Goal: Task Accomplishment & Management: Complete application form

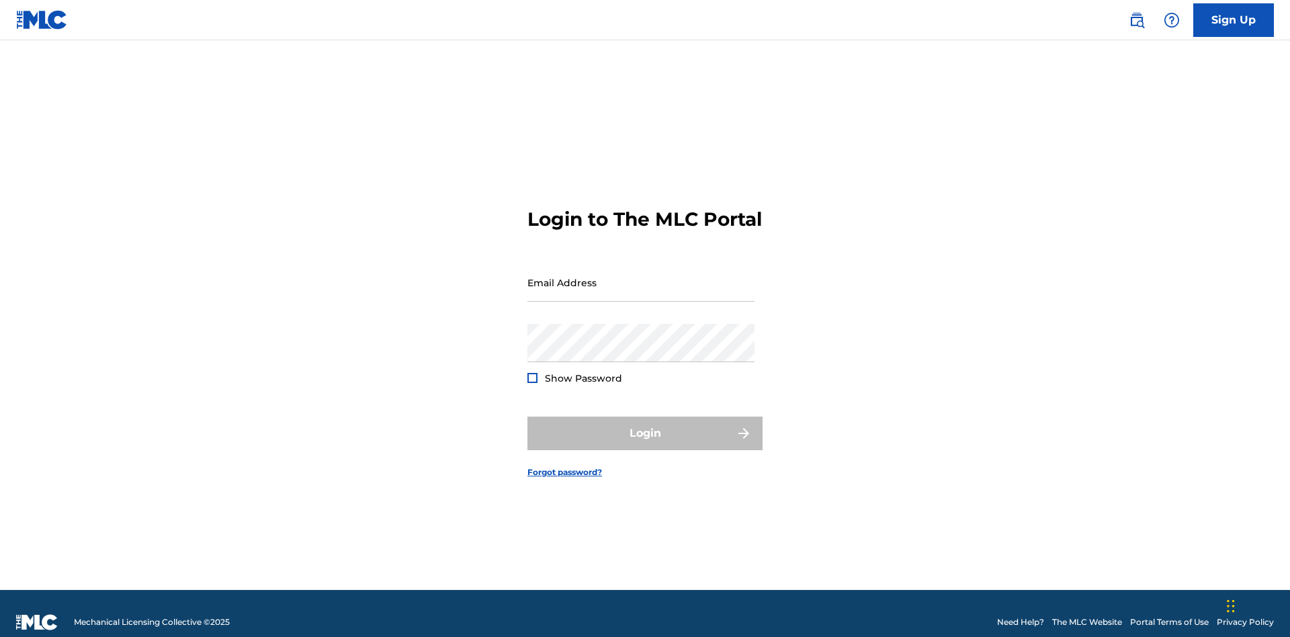
scroll to position [17, 0]
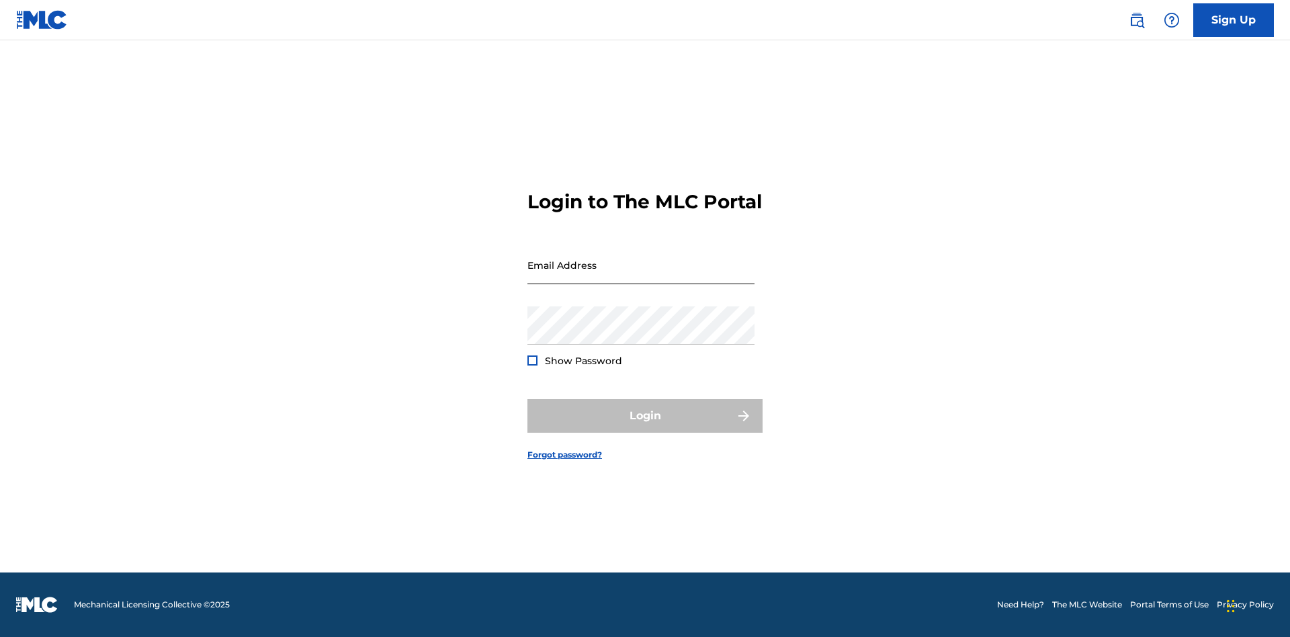
click at [641, 276] on input "Email Address" at bounding box center [640, 265] width 227 height 38
type input "[EMAIL_ADDRESS][DOMAIN_NAME]"
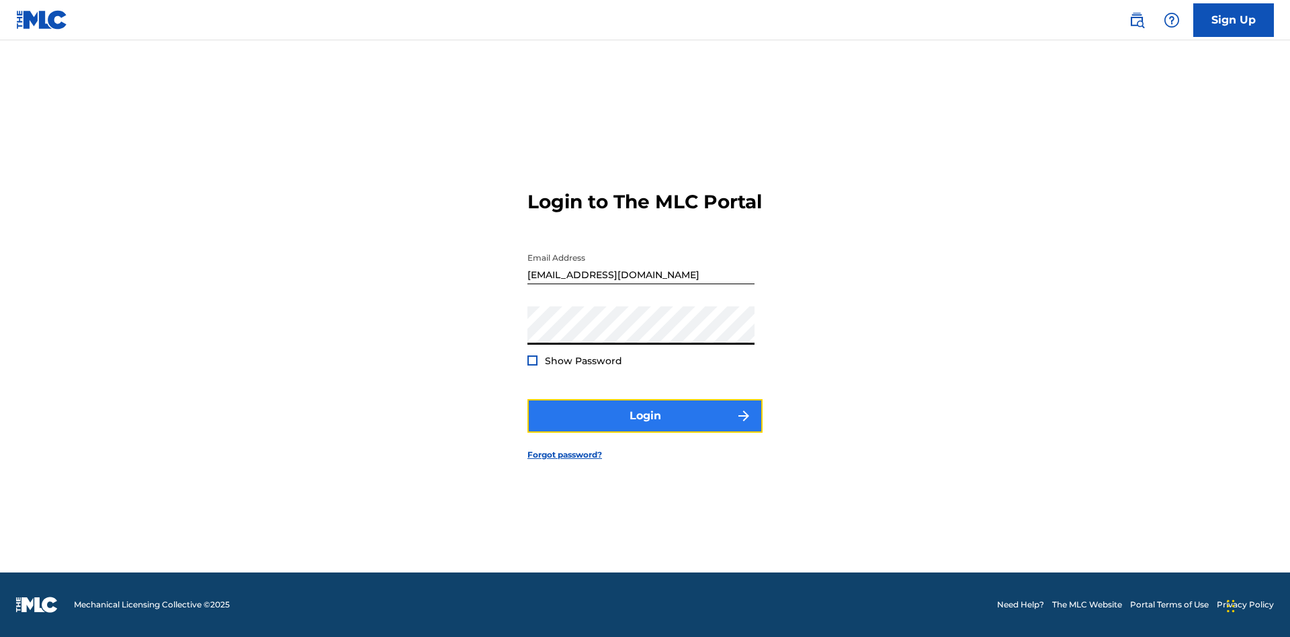
click at [645, 427] on button "Login" at bounding box center [644, 416] width 235 height 34
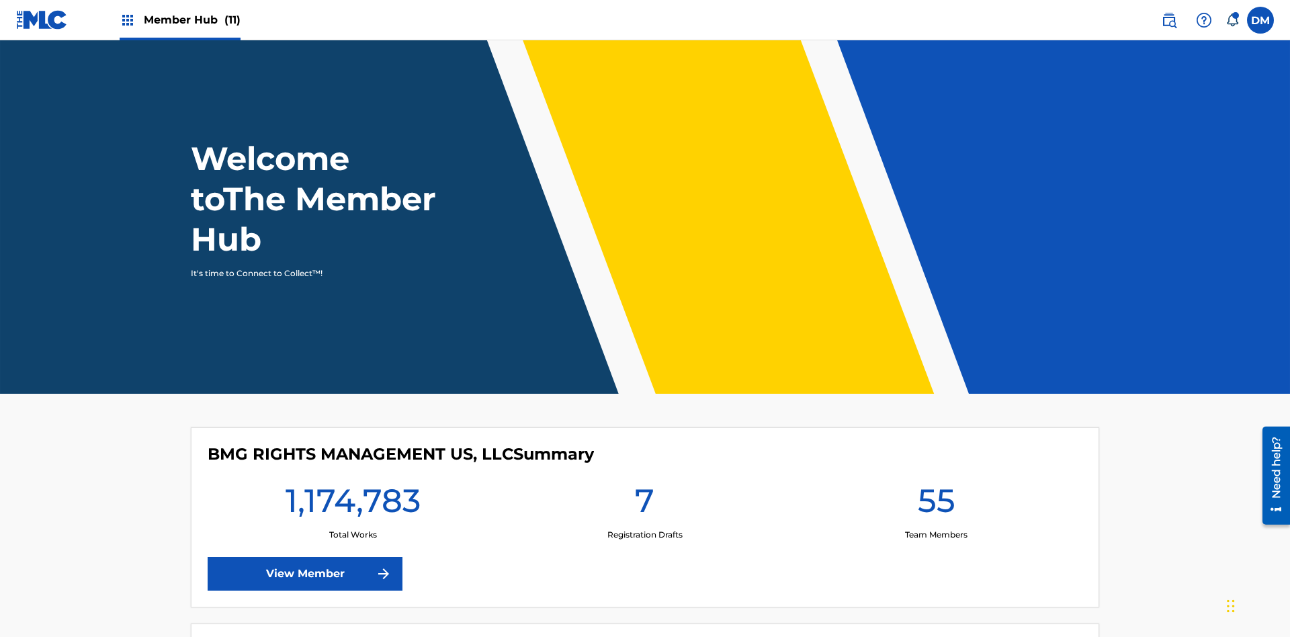
click at [179, 19] on span "Member Hub (11)" at bounding box center [192, 19] width 97 height 15
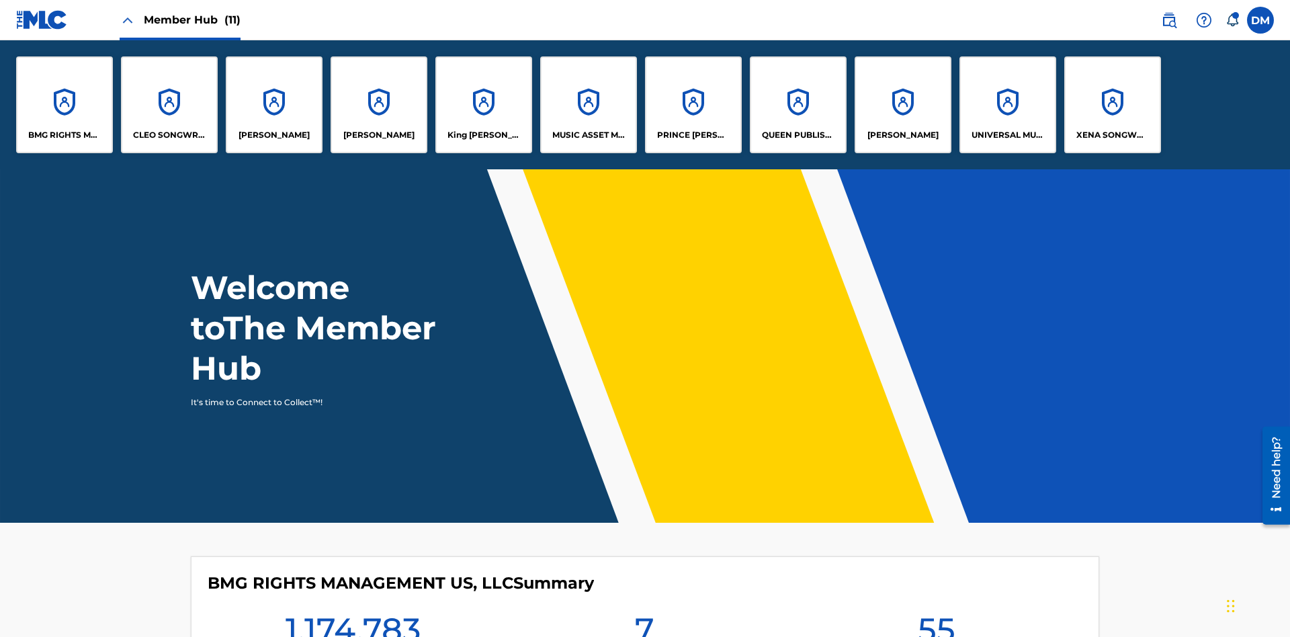
scroll to position [48, 0]
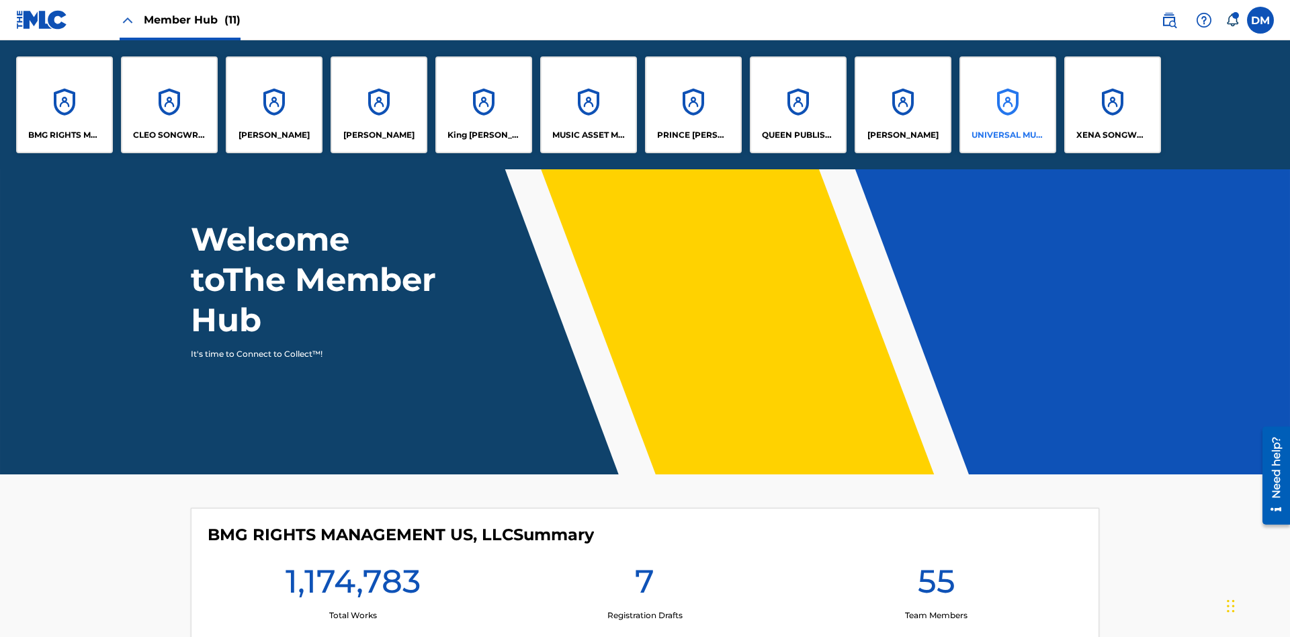
click at [1007, 135] on p "UNIVERSAL MUSIC PUB GROUP" at bounding box center [1007, 135] width 73 height 12
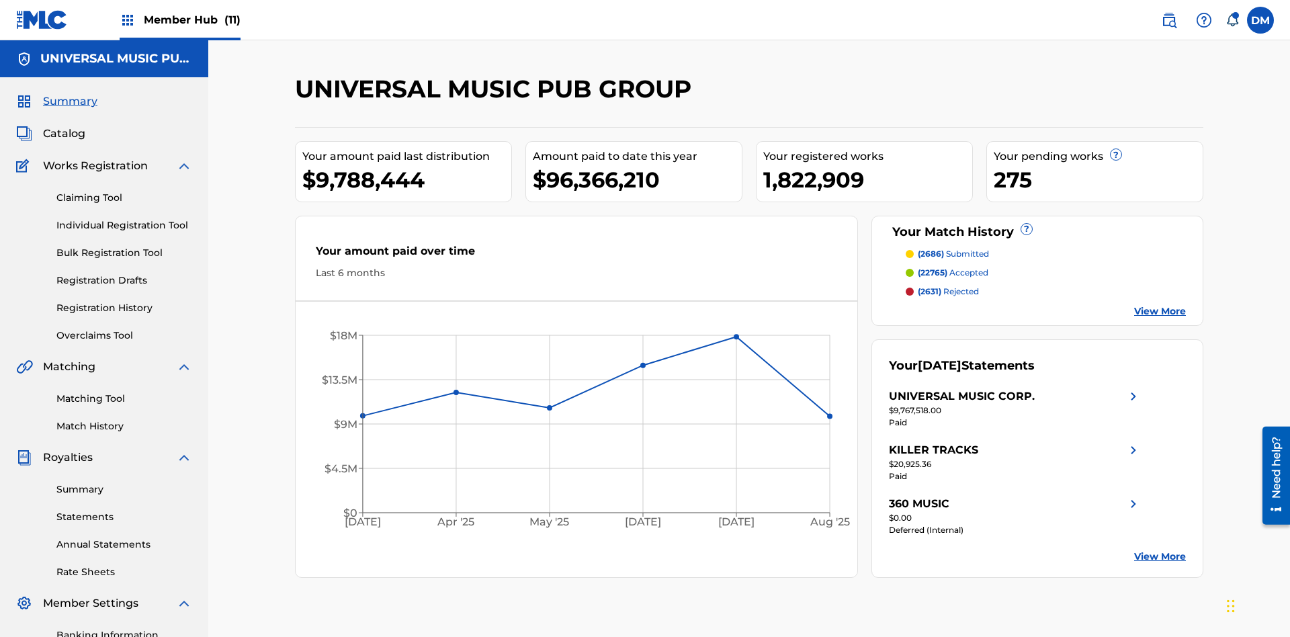
scroll to position [138, 0]
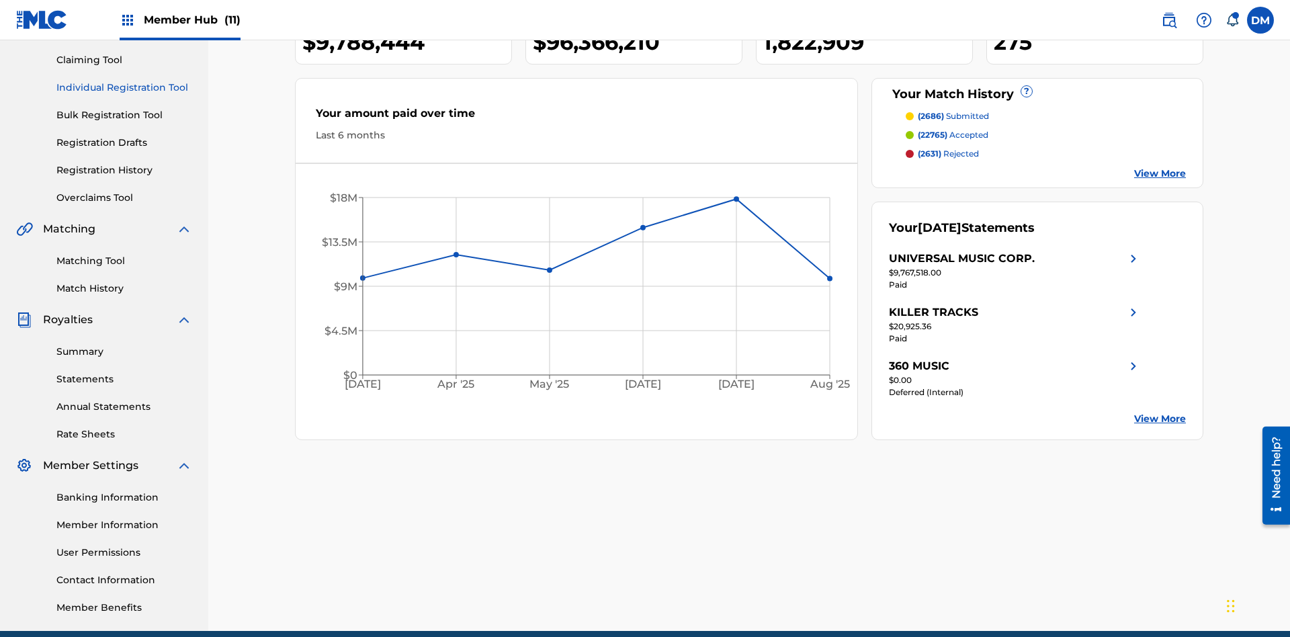
click at [124, 87] on link "Individual Registration Tool" at bounding box center [124, 88] width 136 height 14
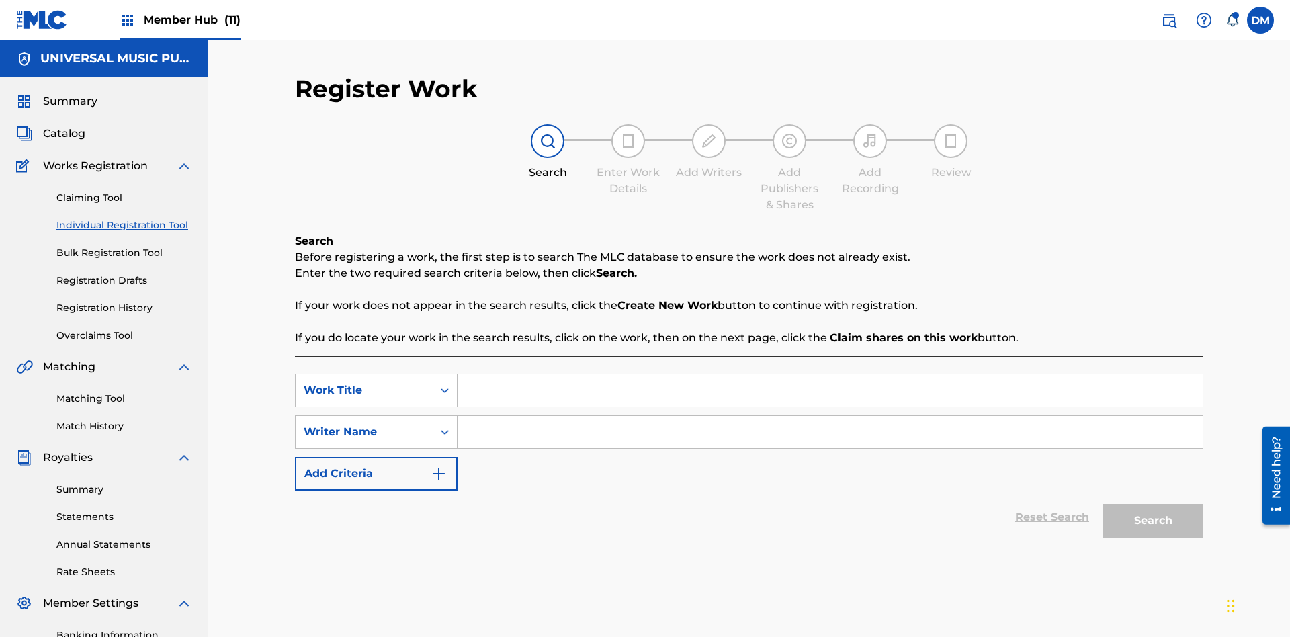
scroll to position [196, 0]
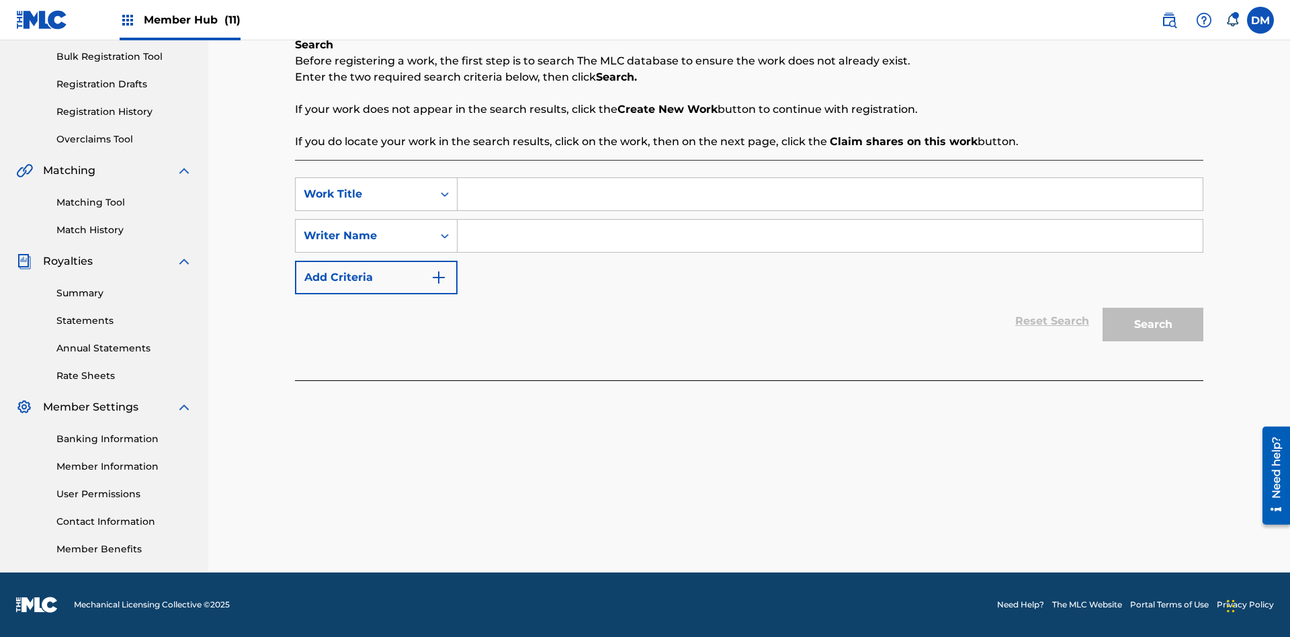
click at [829, 194] on input "Search Form" at bounding box center [829, 194] width 745 height 32
type input "Internal User Limitation Test Work"
click at [829, 236] on input "Search Form" at bounding box center [829, 236] width 745 height 32
type input "Test"
click at [1153, 324] on button "Search" at bounding box center [1152, 325] width 101 height 34
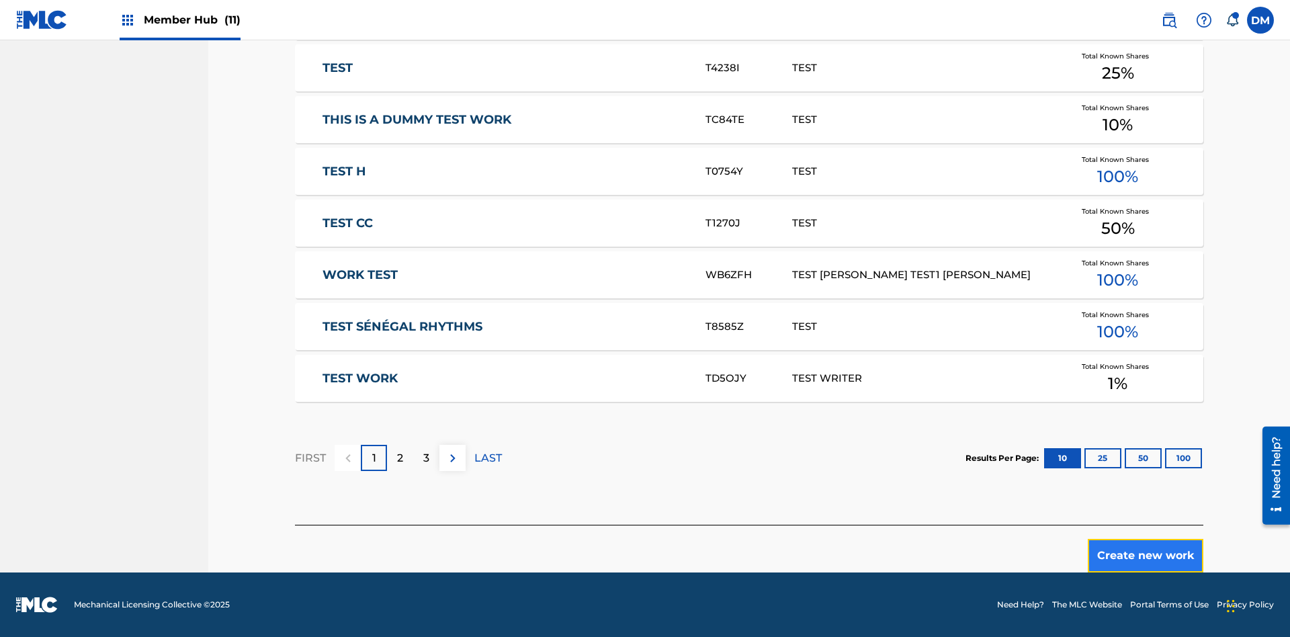
click at [1145, 555] on button "Create new work" at bounding box center [1145, 556] width 116 height 34
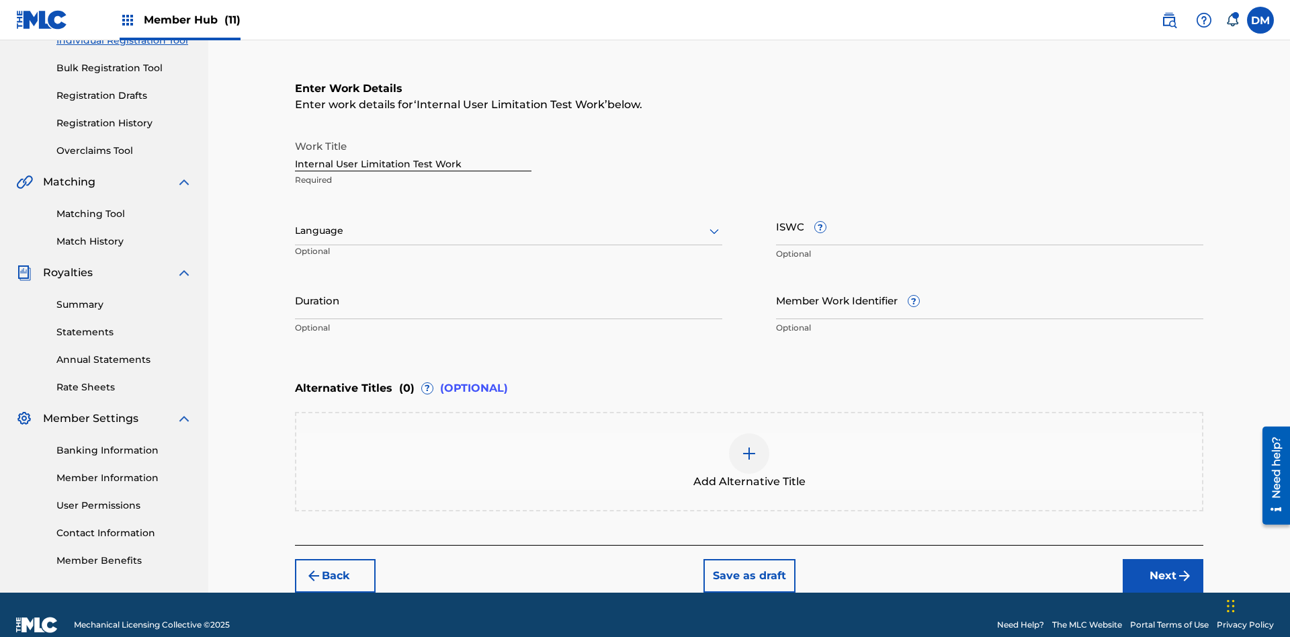
click at [413, 133] on input "Internal User Limitation Test Work" at bounding box center [413, 152] width 236 height 38
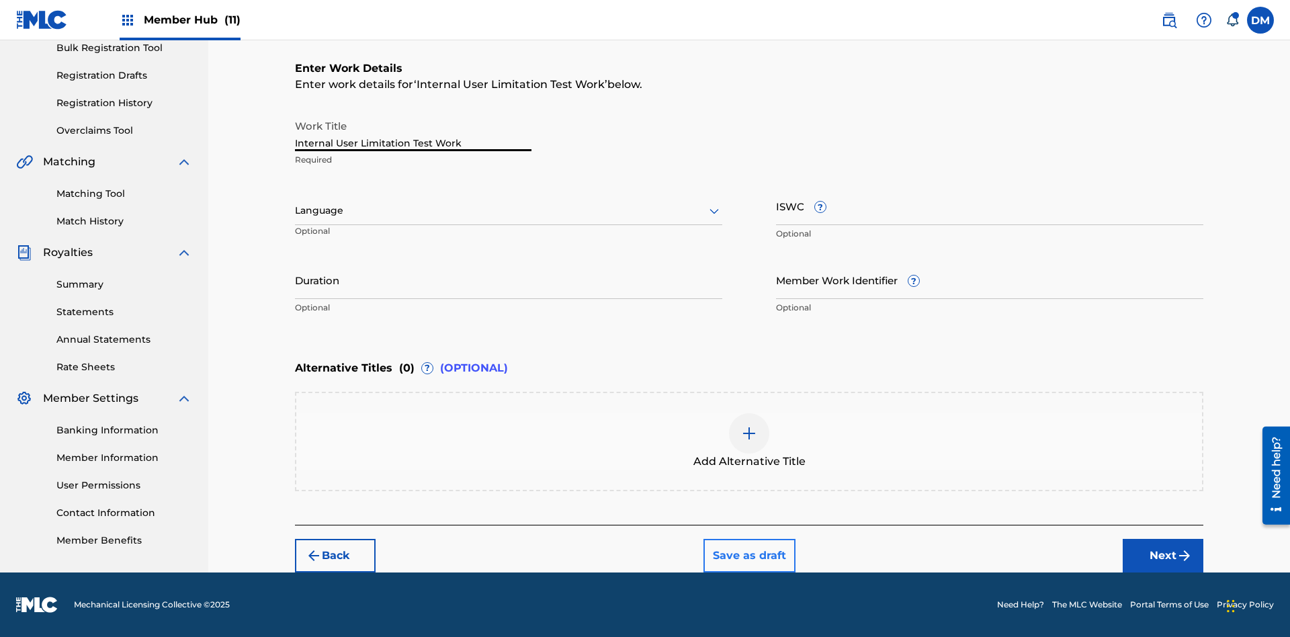
type input "Internal User Limitation Test Work"
click at [748, 555] on button "Save as draft" at bounding box center [749, 556] width 92 height 34
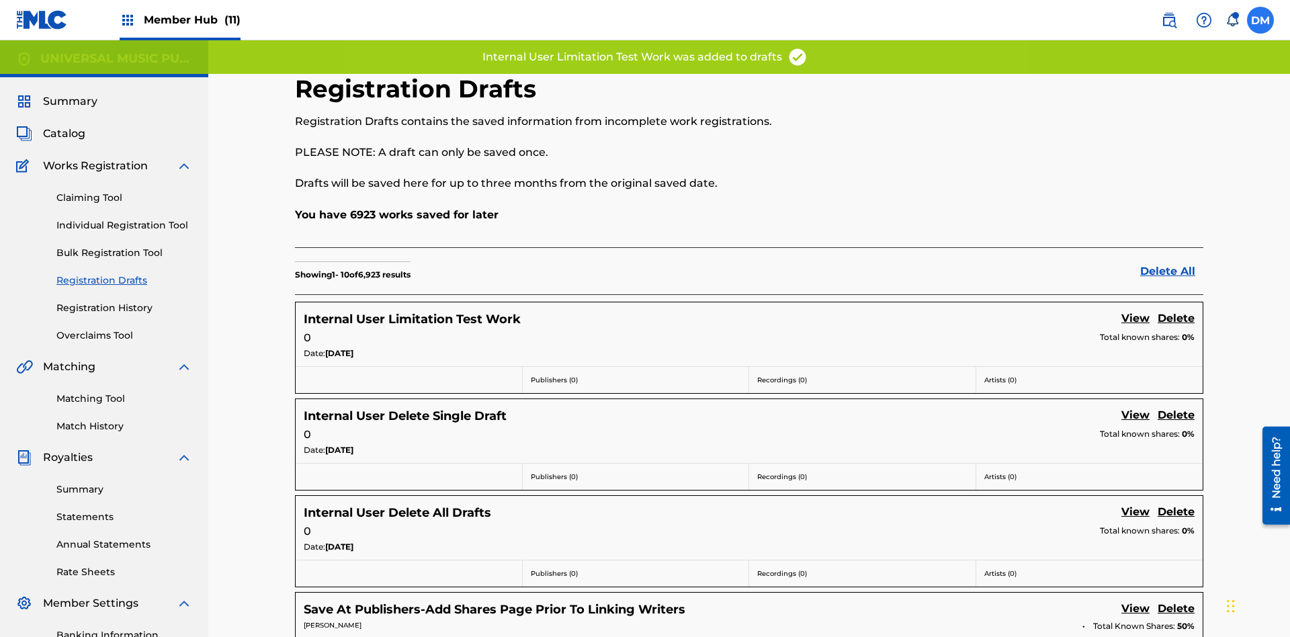
click at [1260, 19] on label at bounding box center [1260, 20] width 27 height 27
click at [1260, 20] on input "[PERSON_NAME] [PERSON_NAME] [PERSON_NAME][EMAIL_ADDRESS][DOMAIN_NAME] Notificat…" at bounding box center [1260, 20] width 0 height 0
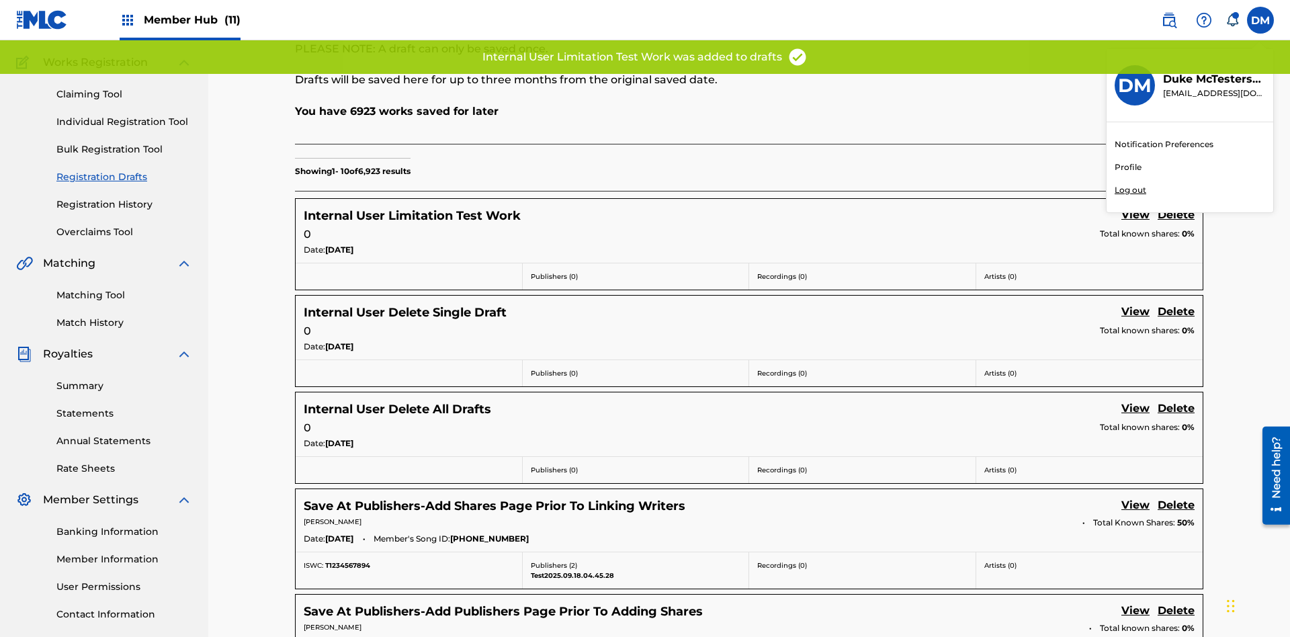
click at [1130, 190] on p "Log out" at bounding box center [1130, 190] width 32 height 12
click at [1260, 20] on input "[PERSON_NAME] [PERSON_NAME] [PERSON_NAME][EMAIL_ADDRESS][DOMAIN_NAME] Notificat…" at bounding box center [1260, 20] width 0 height 0
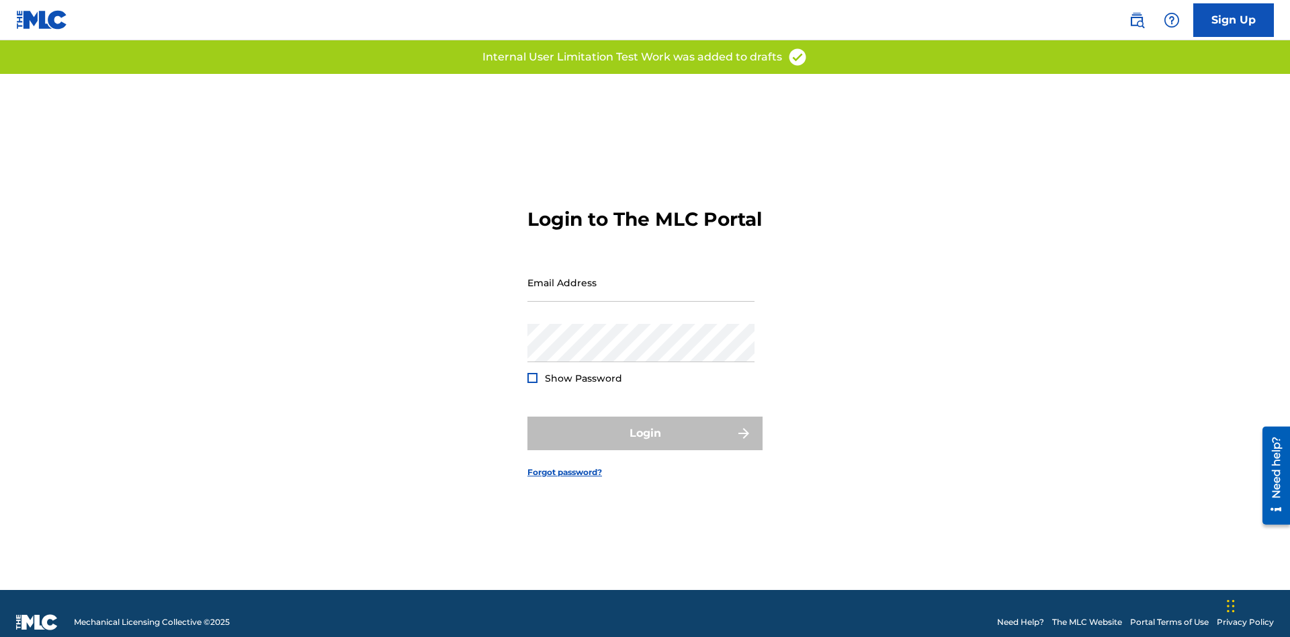
scroll to position [17, 0]
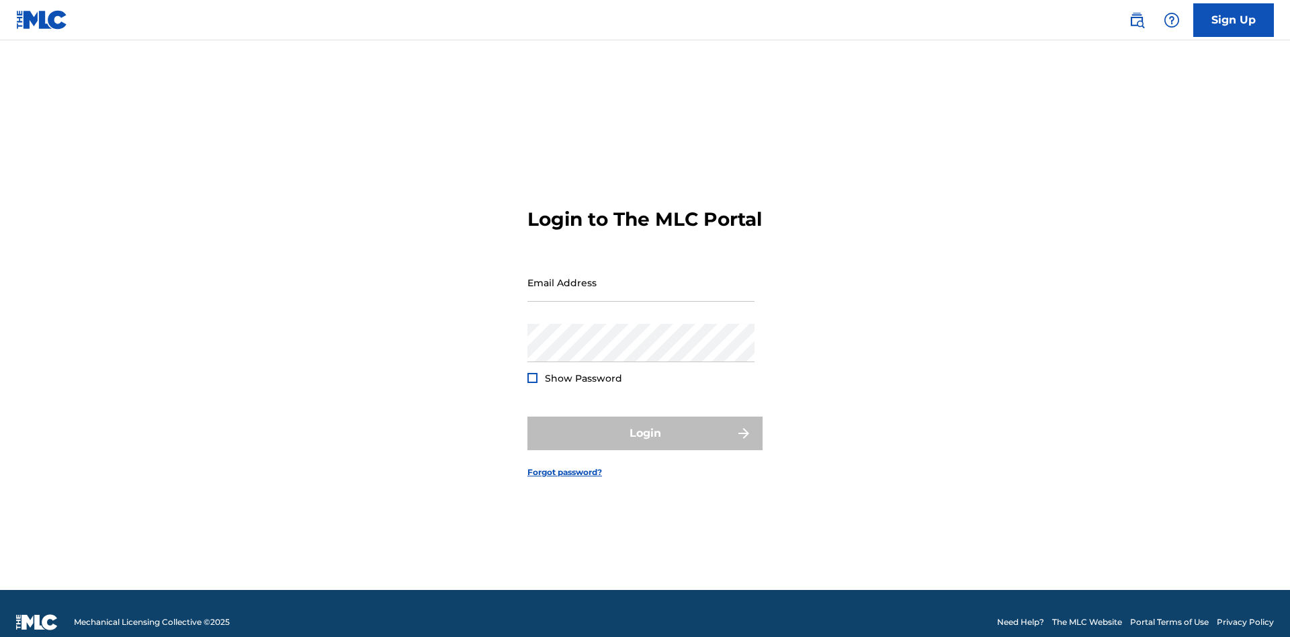
scroll to position [17, 0]
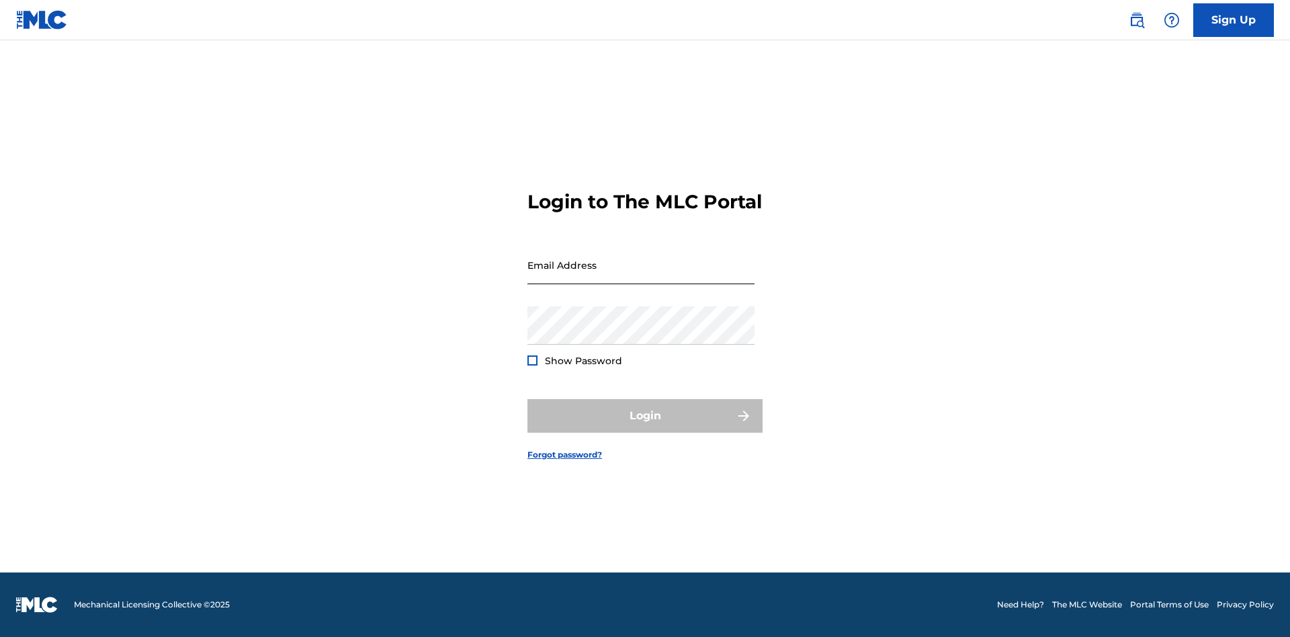
click at [641, 276] on input "Email Address" at bounding box center [640, 265] width 227 height 38
type input "[PERSON_NAME][EMAIL_ADDRESS][PERSON_NAME][DOMAIN_NAME]"
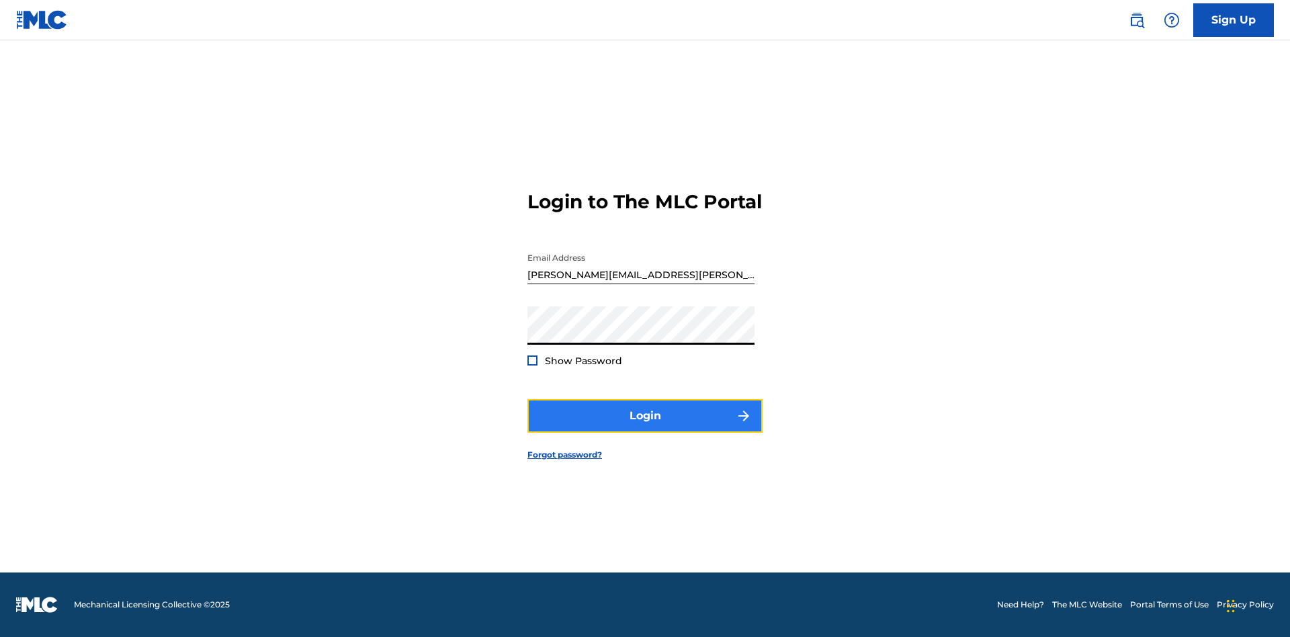
click at [645, 427] on button "Login" at bounding box center [644, 416] width 235 height 34
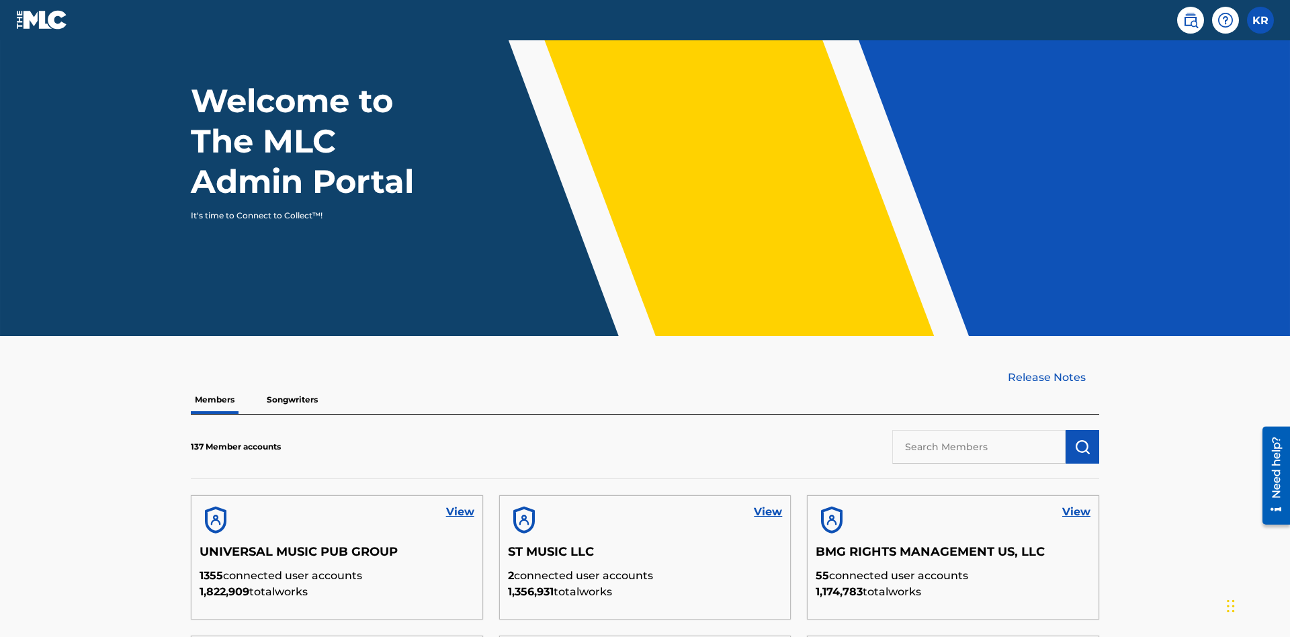
scroll to position [406, 0]
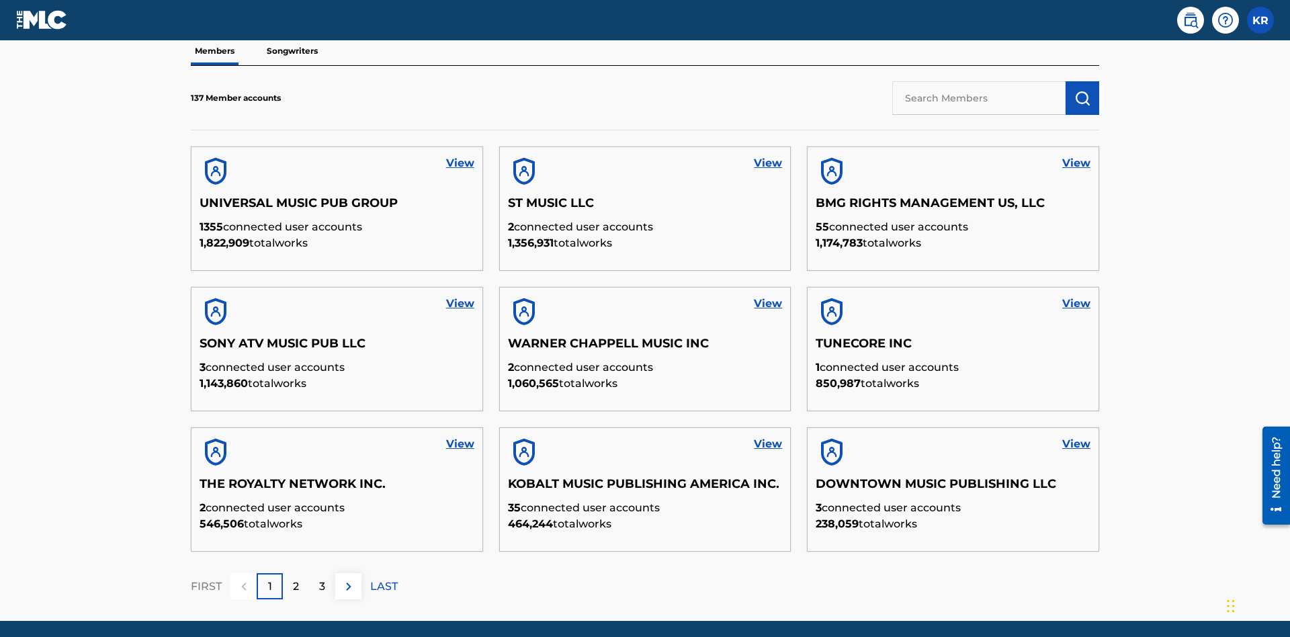
click at [979, 97] on input "text" at bounding box center [978, 98] width 173 height 34
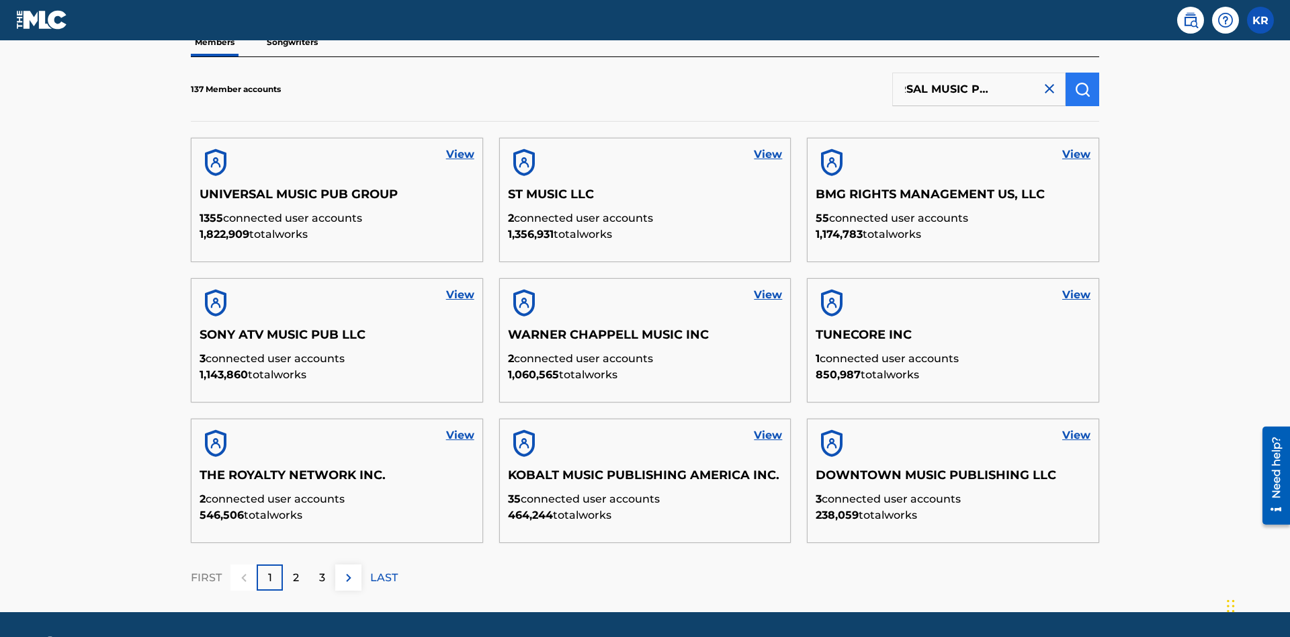
type input "UNIVERSAL MUSIC PUB GROUP"
click at [1082, 89] on img "submit" at bounding box center [1082, 89] width 16 height 16
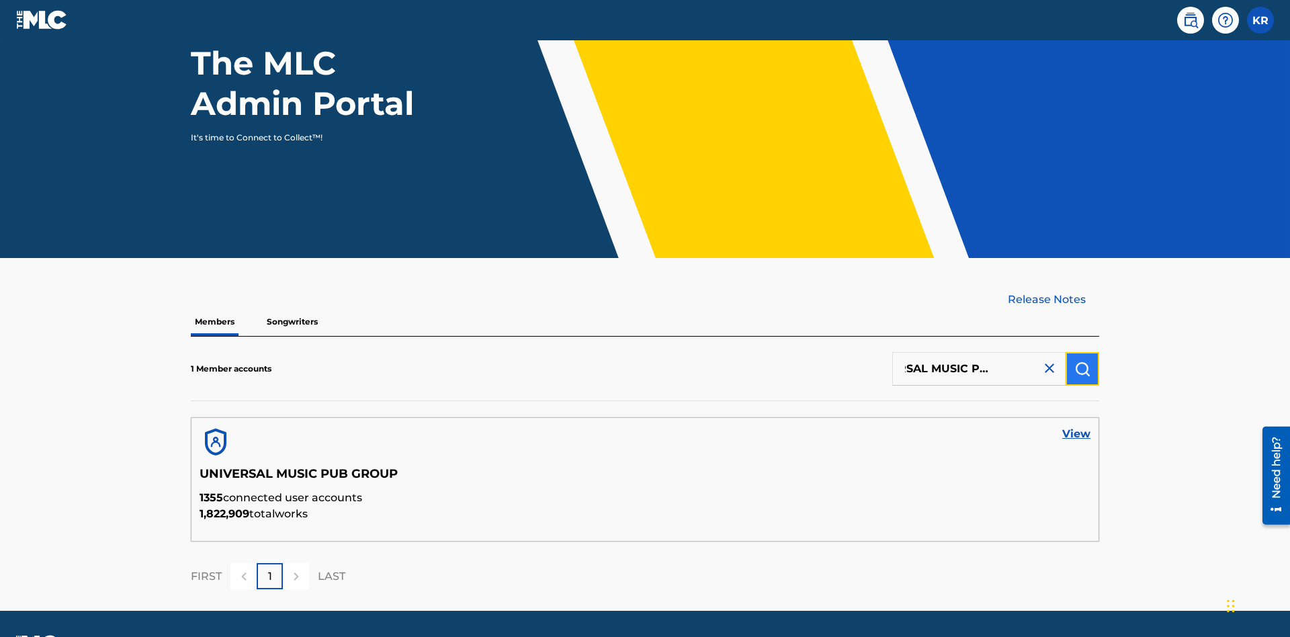
scroll to position [174, 0]
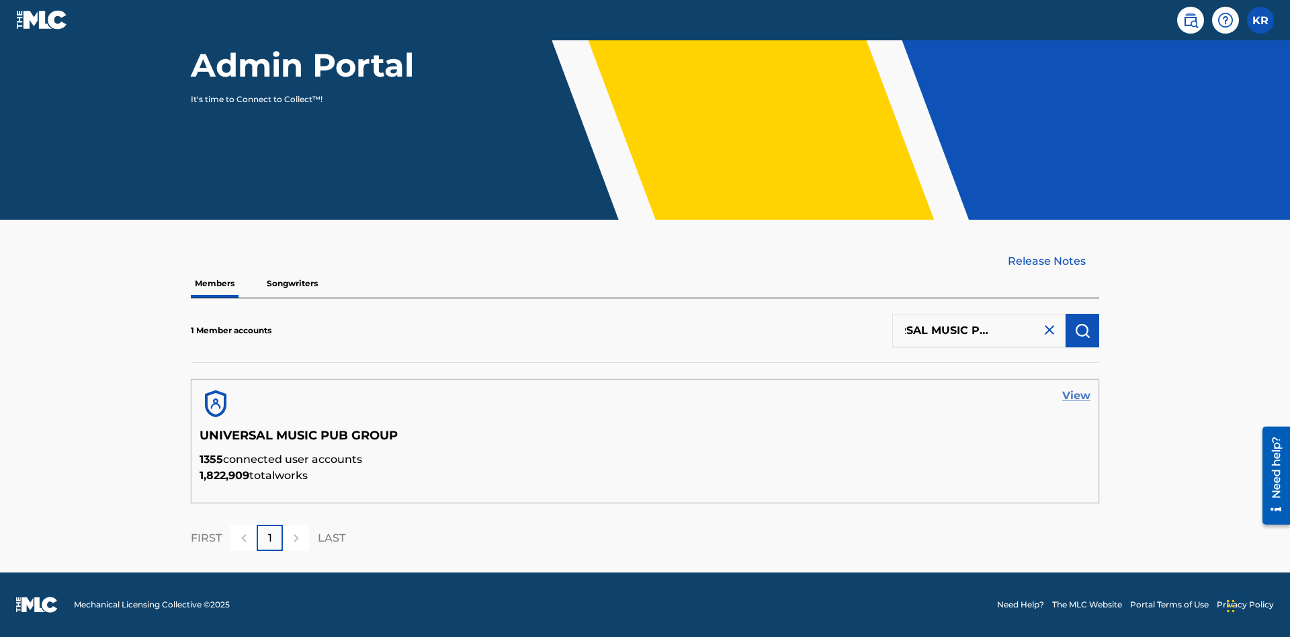
click at [1076, 396] on link "View" at bounding box center [1076, 396] width 28 height 16
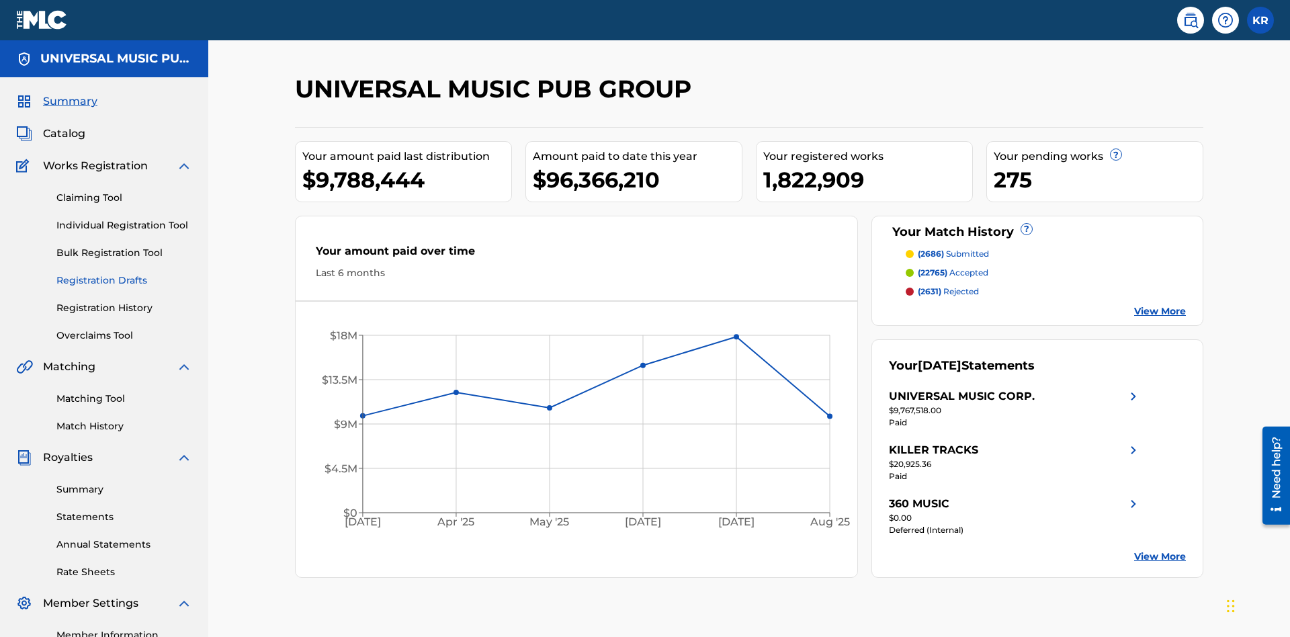
click at [124, 273] on link "Registration Drafts" at bounding box center [124, 280] width 136 height 14
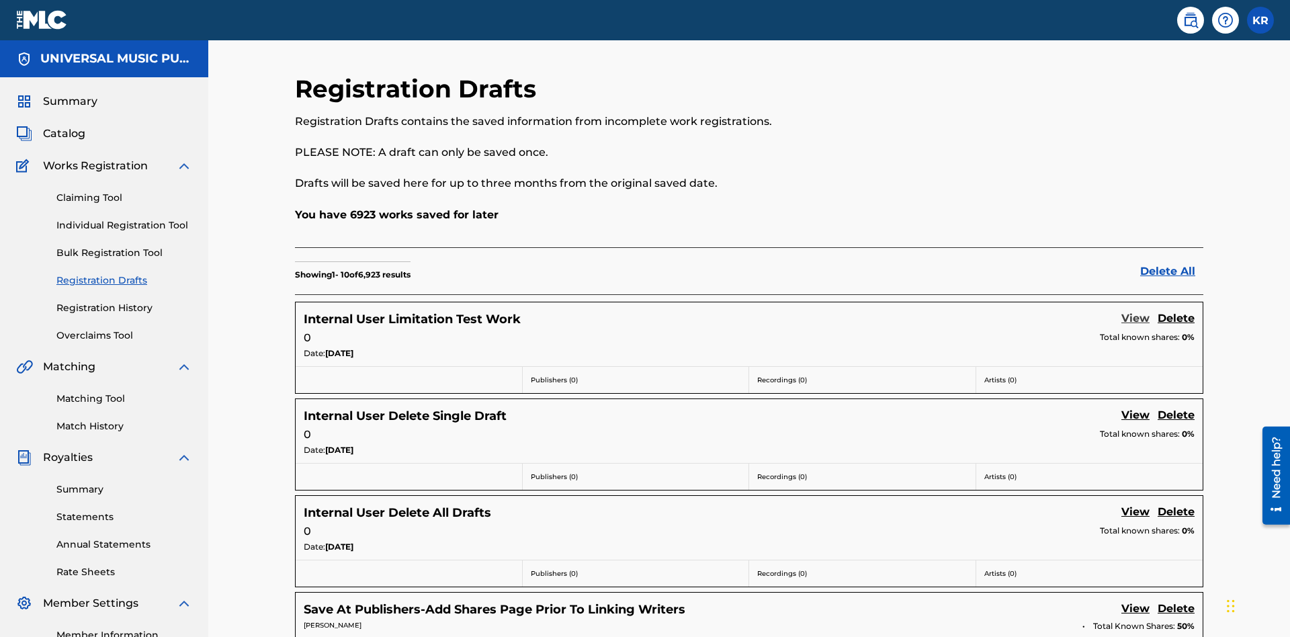
click at [1135, 310] on link "View" at bounding box center [1135, 319] width 28 height 18
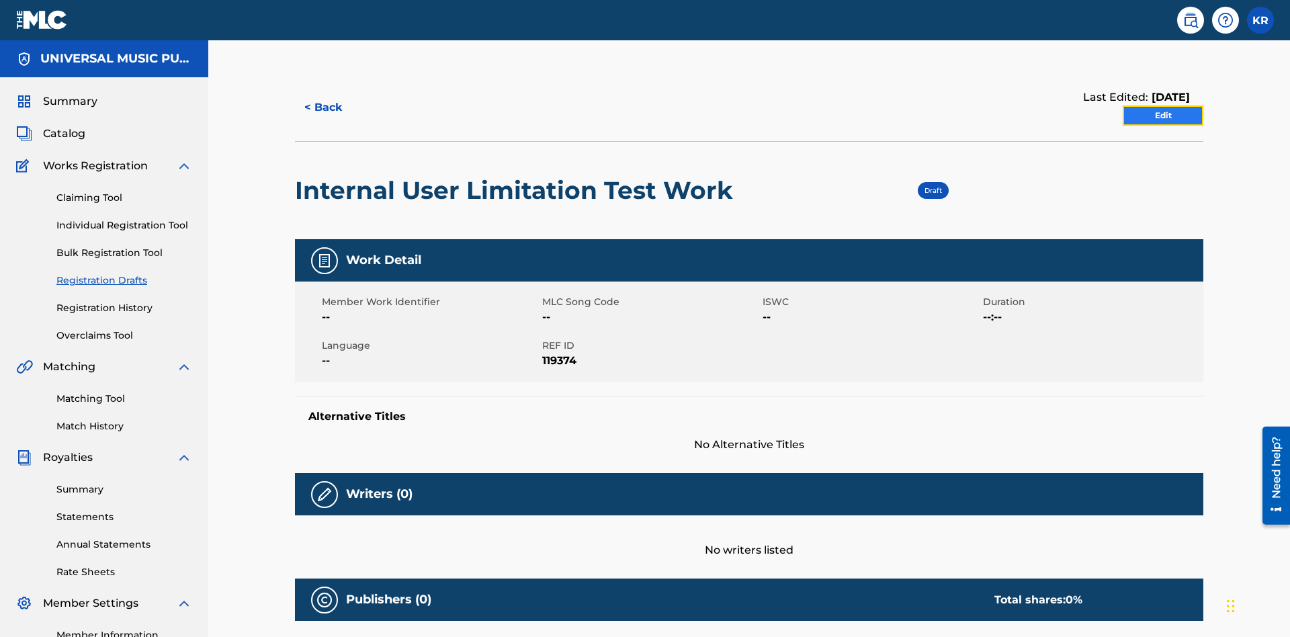
click at [1163, 105] on link "Edit" at bounding box center [1162, 115] width 81 height 20
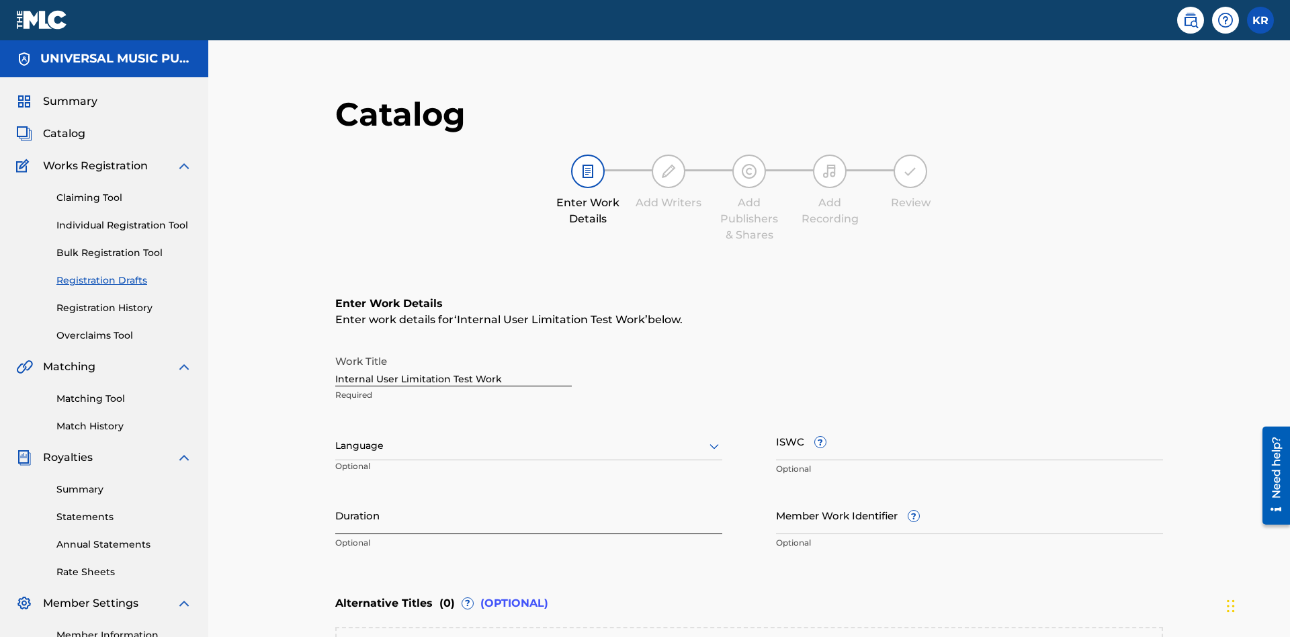
click at [335, 496] on input "Duration" at bounding box center [528, 515] width 387 height 38
click at [335, 496] on input "0" at bounding box center [528, 515] width 387 height 38
type input "00:00"
click at [706, 438] on icon at bounding box center [714, 446] width 16 height 16
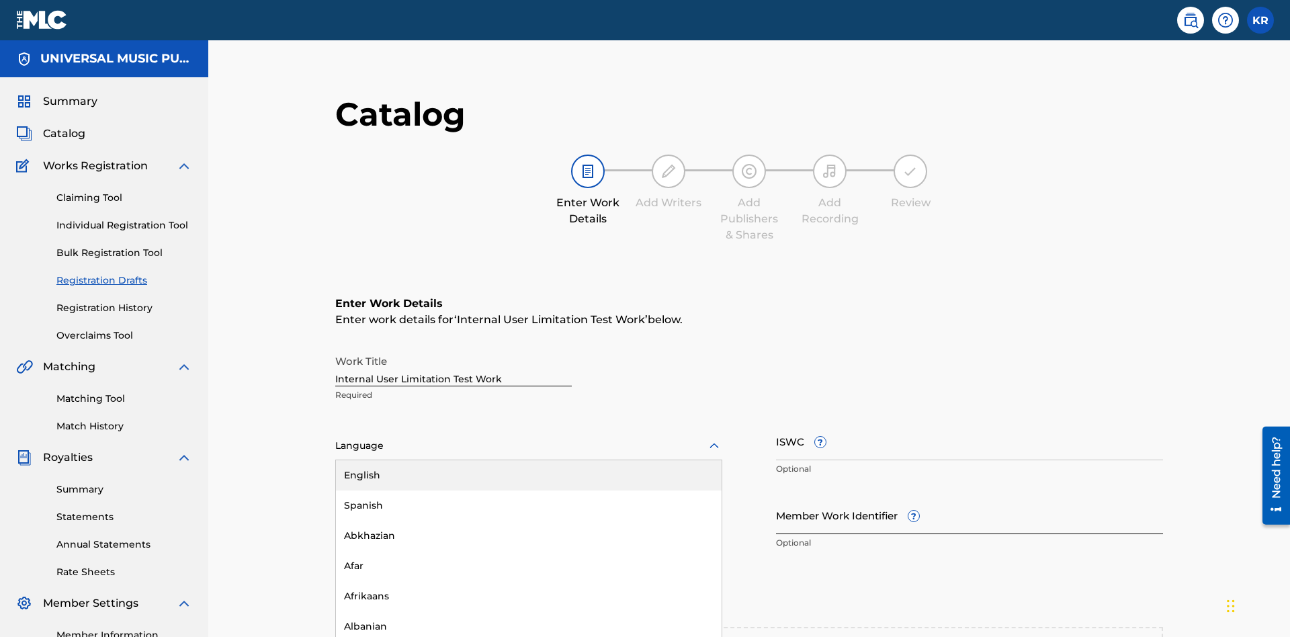
click at [336, 490] on div "Spanish" at bounding box center [529, 505] width 386 height 30
click at [776, 496] on input "Member Work Identifier ?" at bounding box center [969, 515] width 387 height 38
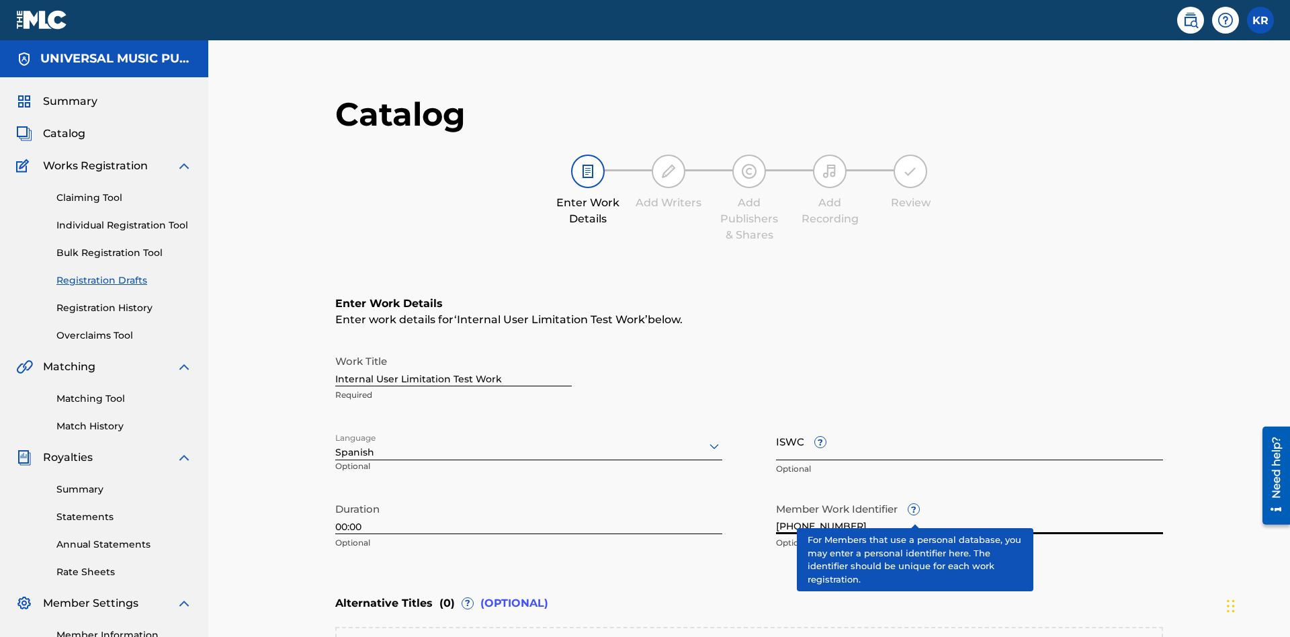
type input "2025.09.19.04"
click at [776, 422] on input "ISWC ?" at bounding box center [969, 441] width 387 height 38
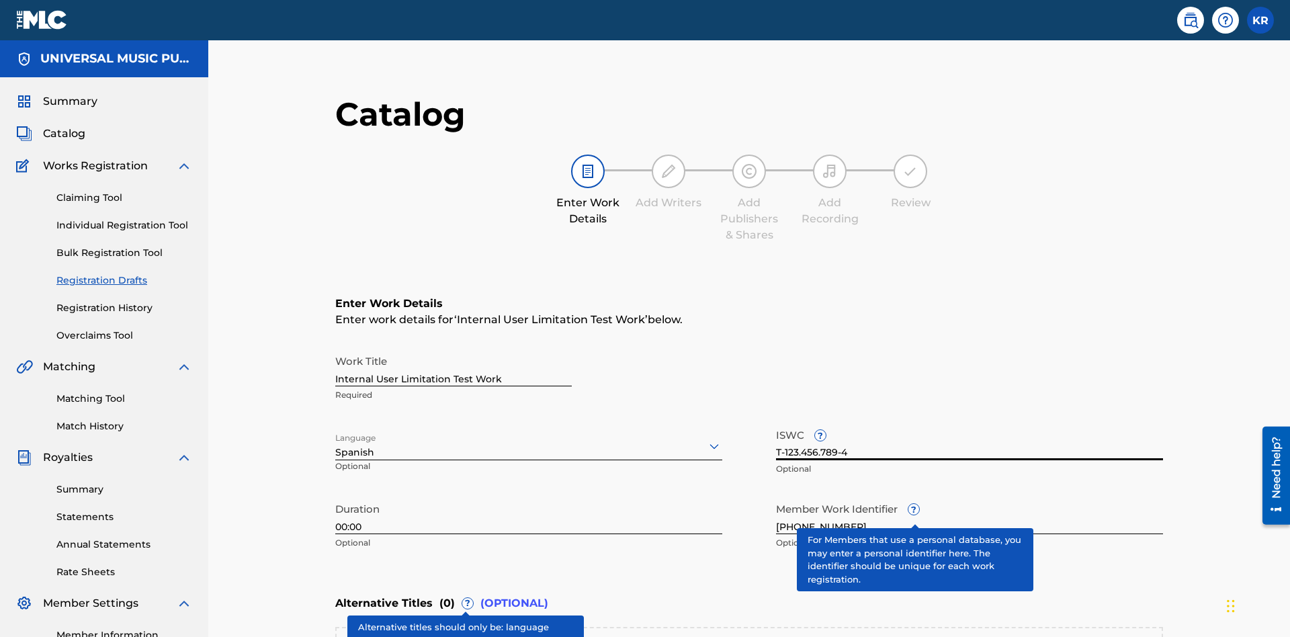
type input "T-123.456.789-4"
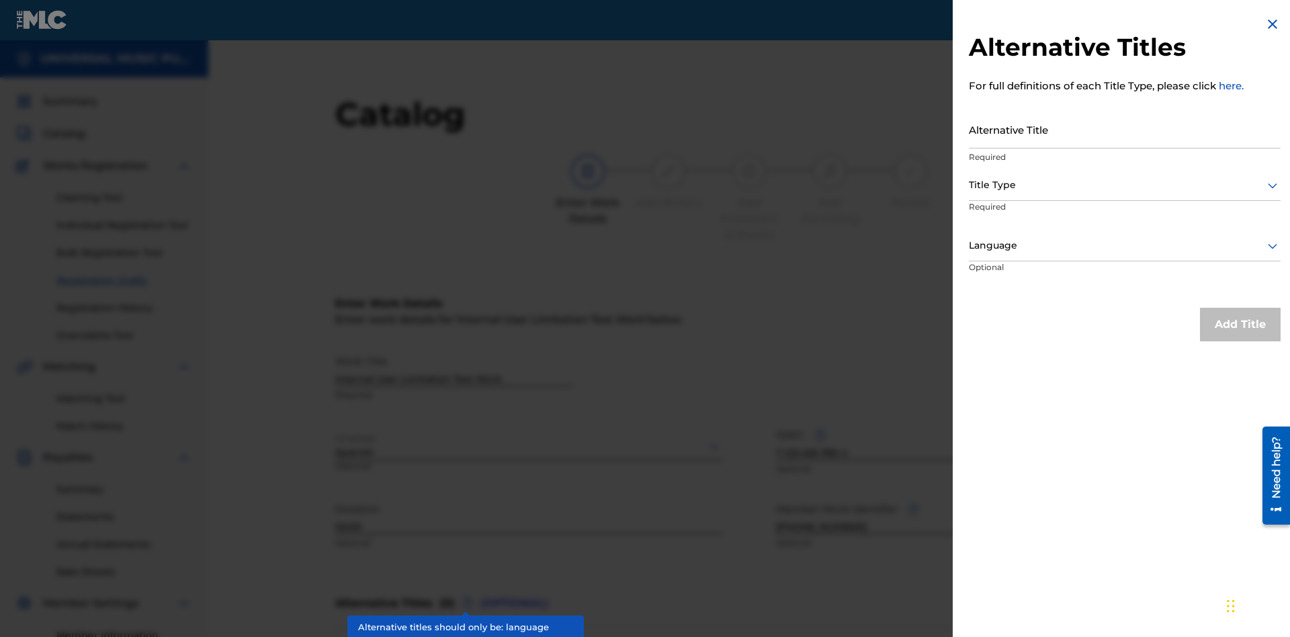
click at [1124, 129] on input "Alternative Title" at bounding box center [1125, 129] width 312 height 38
type input "Alt Title"
click at [1124, 185] on div at bounding box center [1125, 185] width 312 height 17
click at [1124, 245] on div at bounding box center [1125, 245] width 312 height 17
click at [1240, 324] on button "Add Title" at bounding box center [1240, 325] width 81 height 34
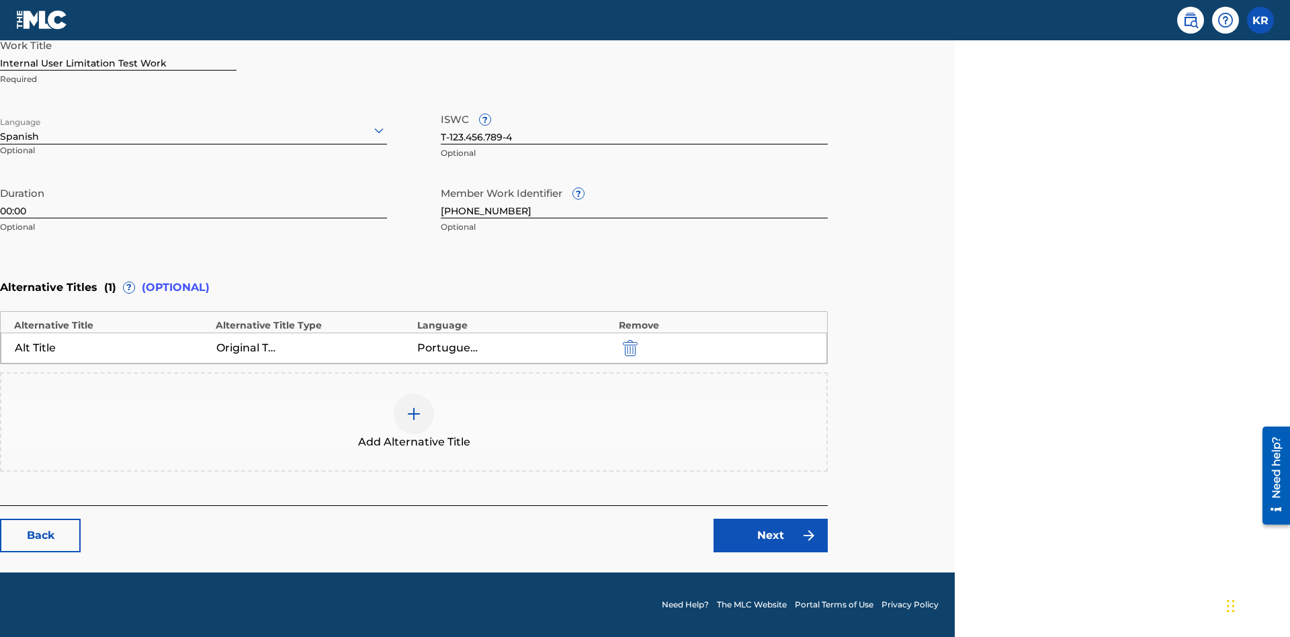
click at [414, 422] on div at bounding box center [414, 414] width 40 height 40
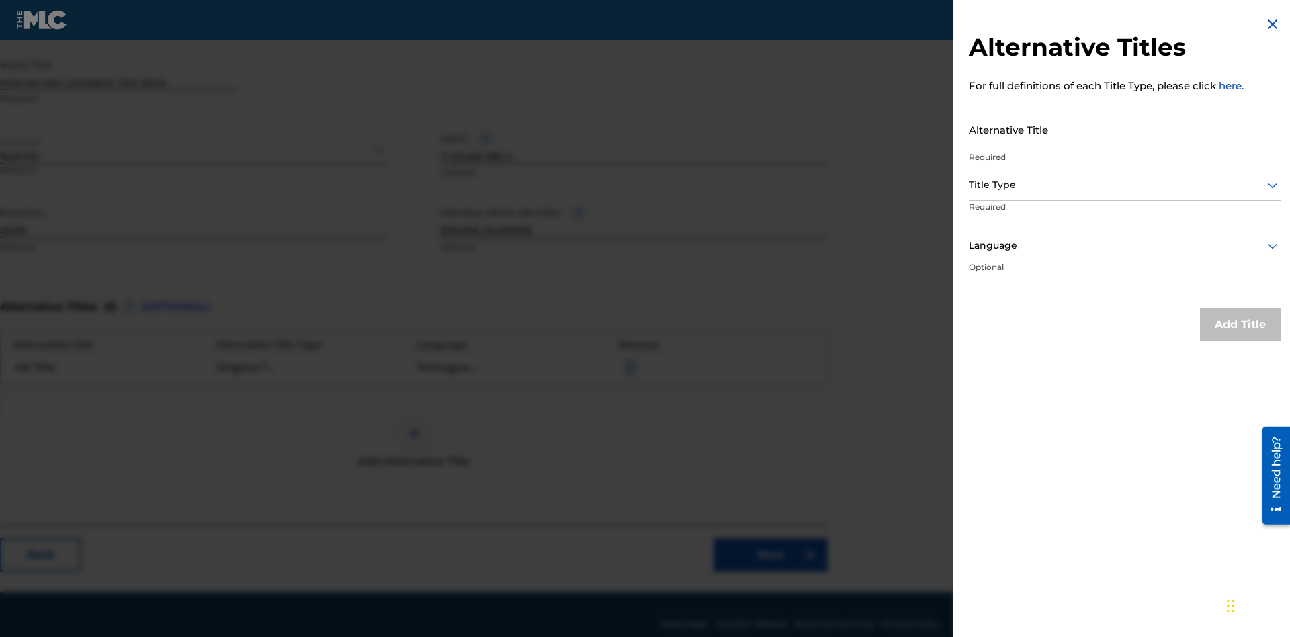
click at [1124, 129] on input "Alternative Title" at bounding box center [1125, 129] width 312 height 38
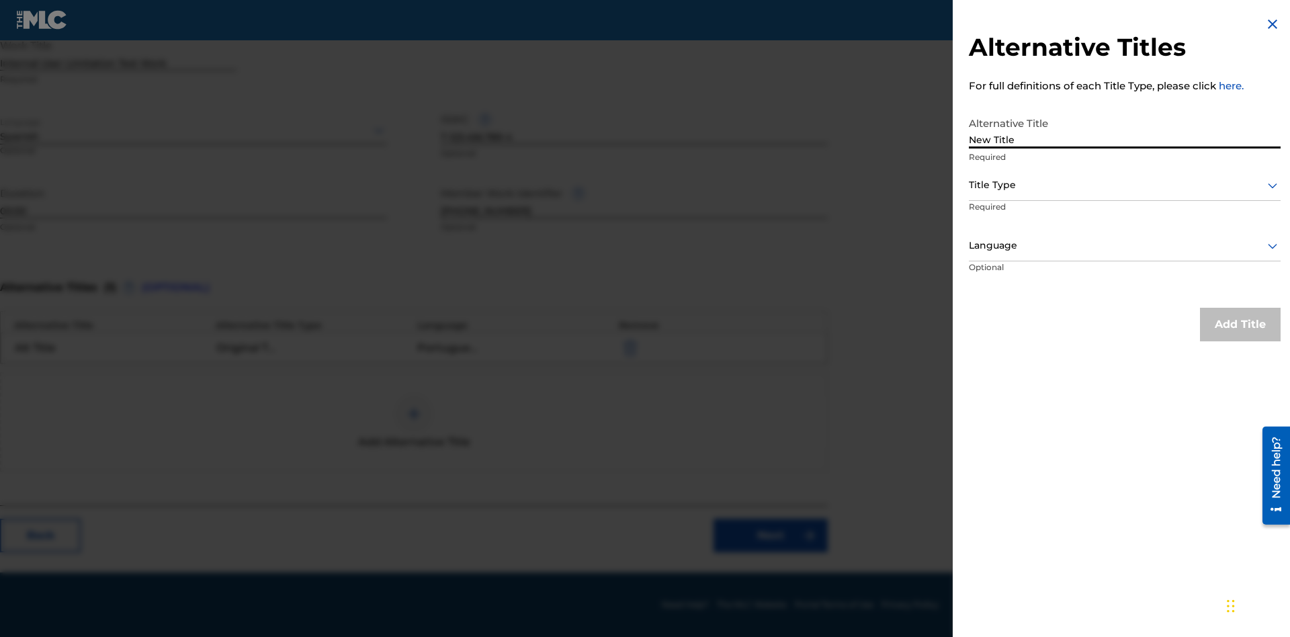
type input "New Title"
click at [1124, 185] on div at bounding box center [1125, 185] width 312 height 17
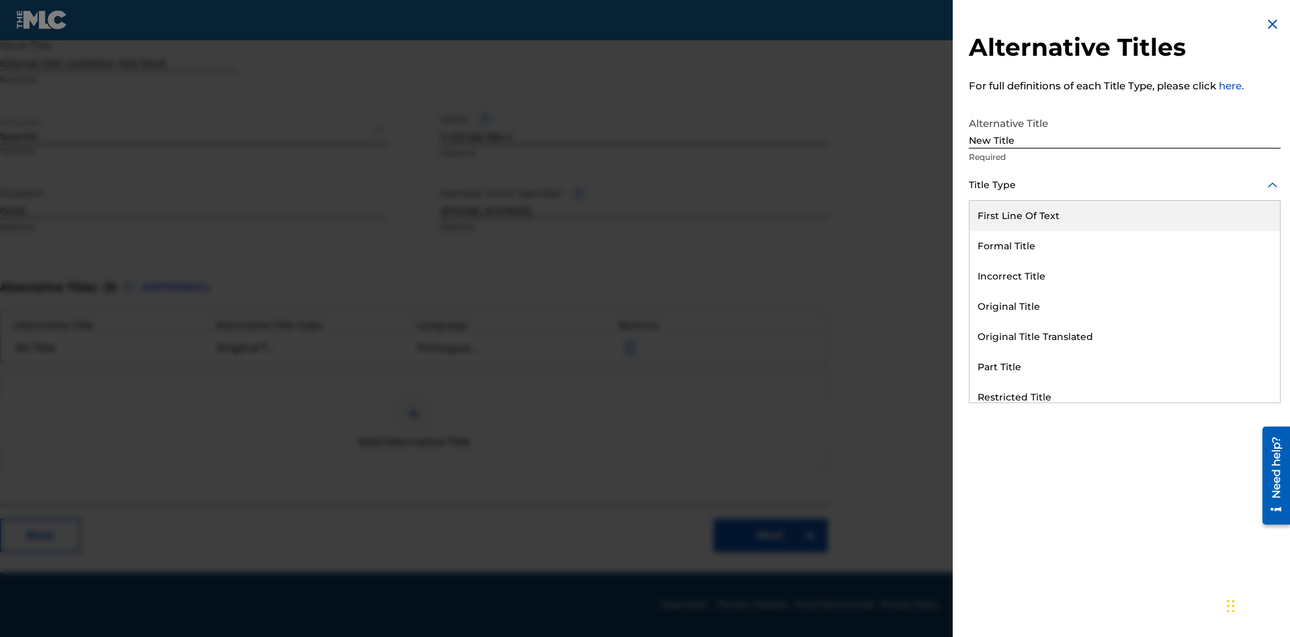
click at [1124, 276] on div "Incorrect Title" at bounding box center [1124, 276] width 310 height 30
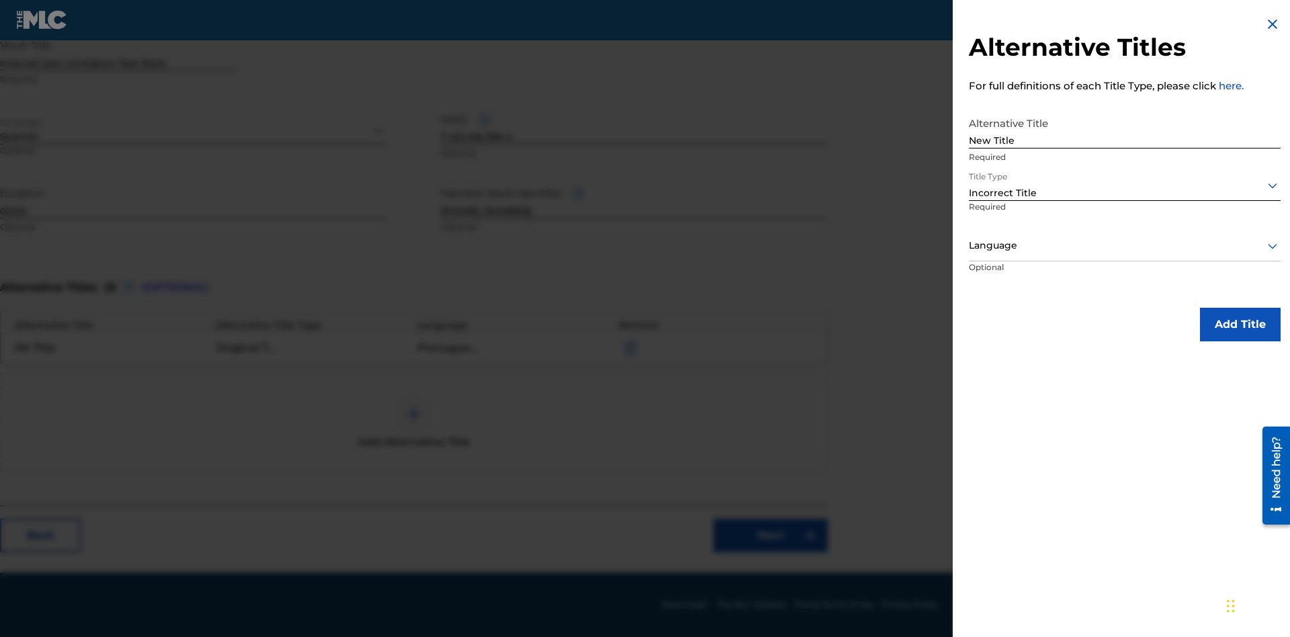
click at [1124, 245] on div at bounding box center [1125, 245] width 312 height 17
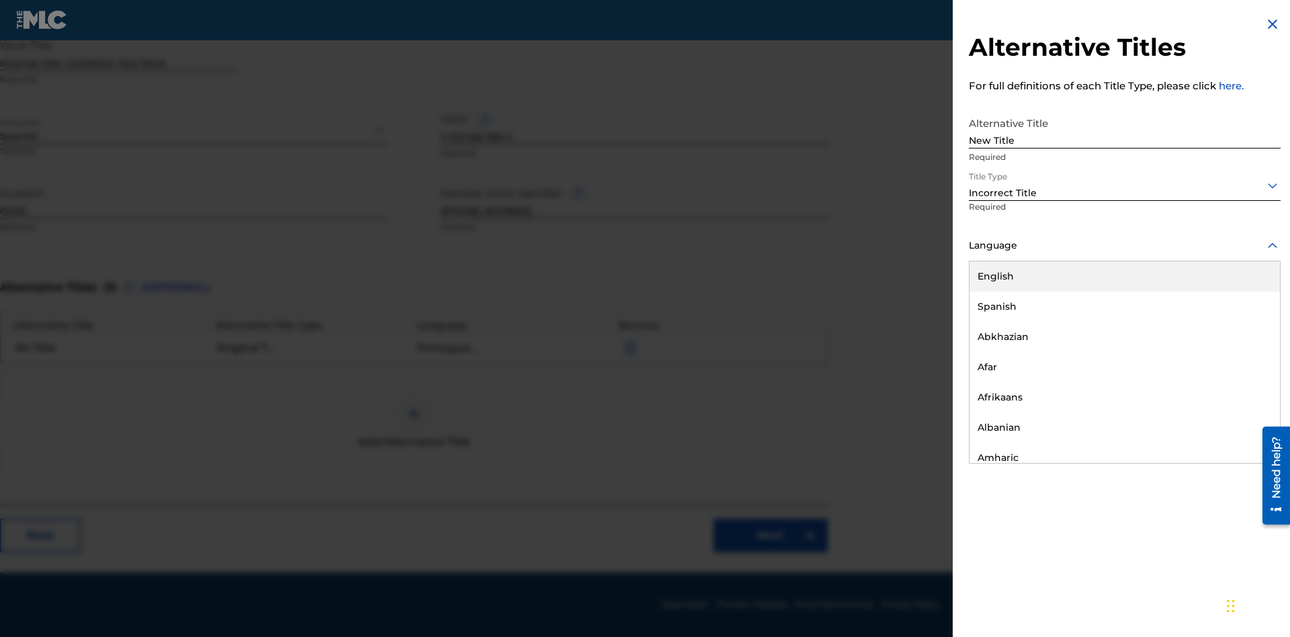
click at [1124, 276] on div "English" at bounding box center [1124, 276] width 310 height 30
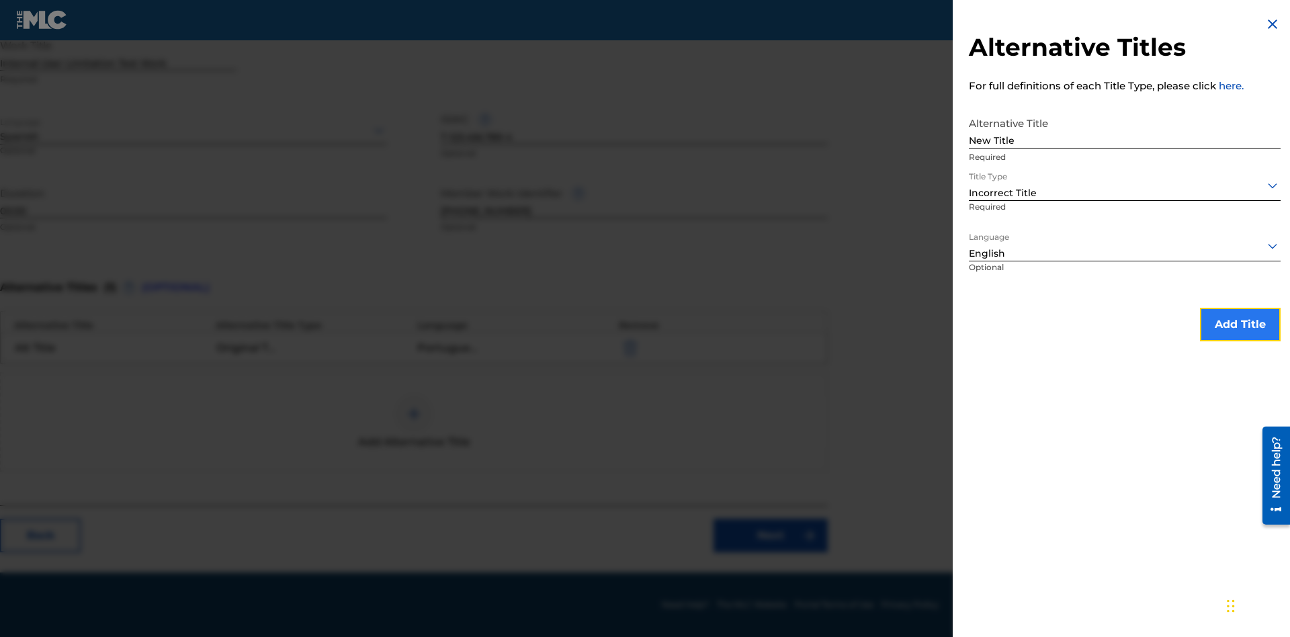
click at [1240, 324] on button "Add Title" at bounding box center [1240, 325] width 81 height 34
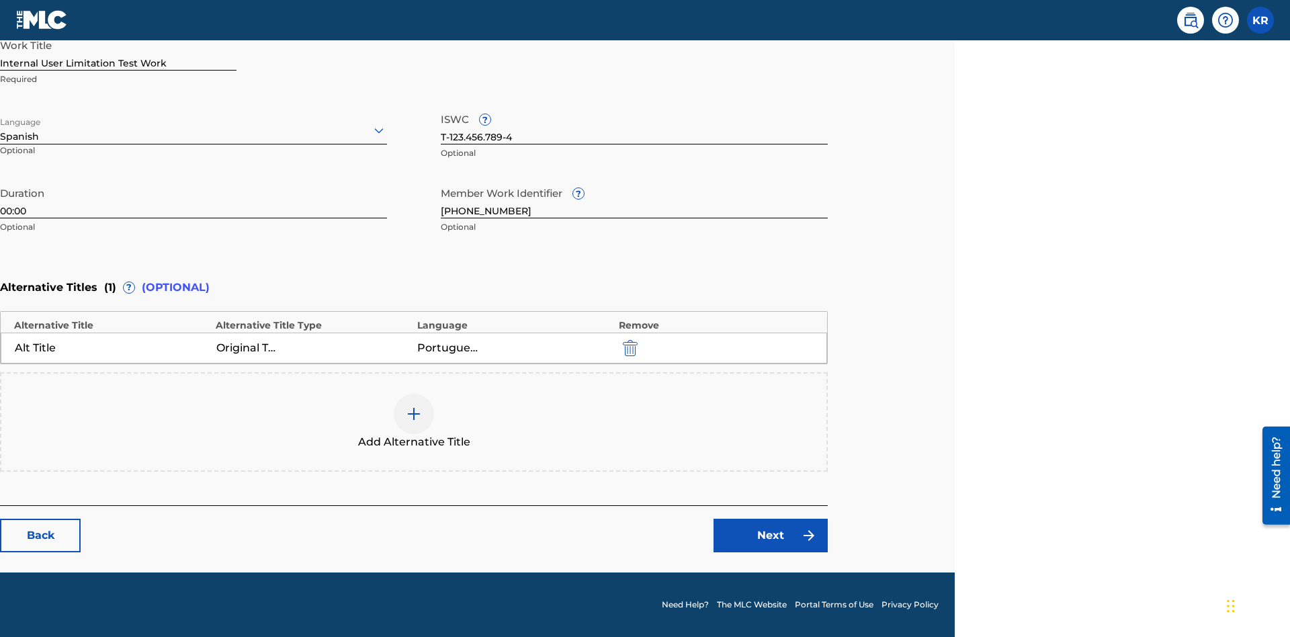
click at [414, 422] on div at bounding box center [414, 414] width 40 height 40
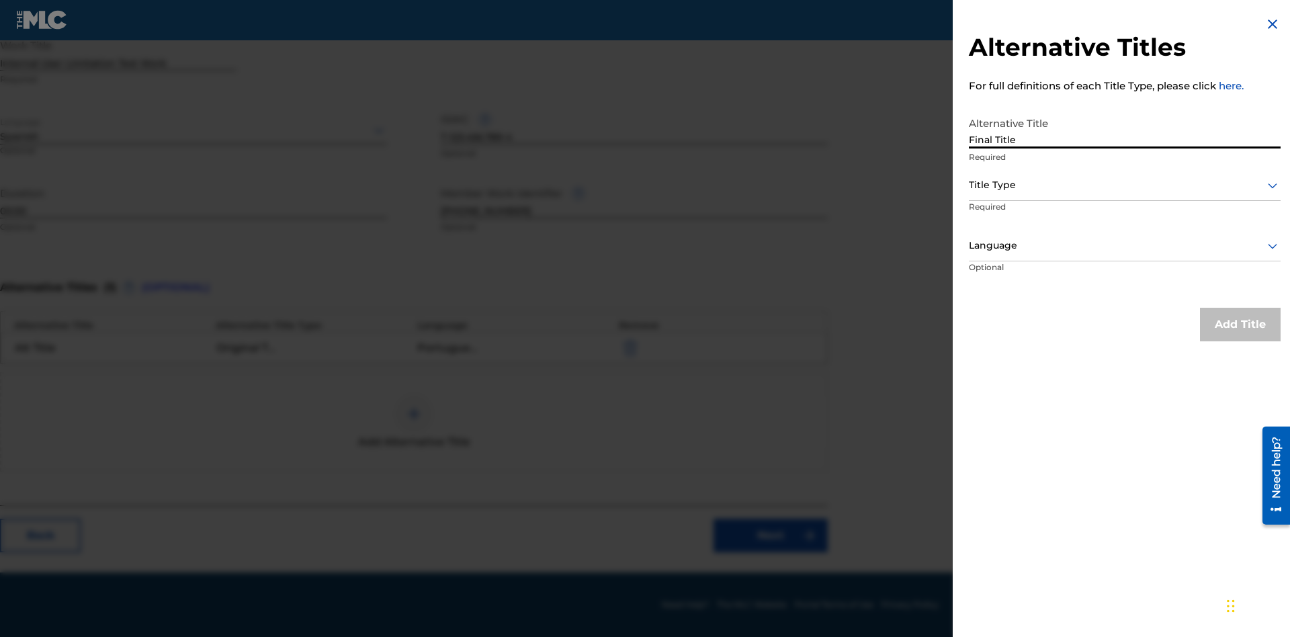
type input "Final Title"
click at [1124, 185] on div at bounding box center [1125, 185] width 312 height 17
click at [1124, 245] on div at bounding box center [1125, 245] width 312 height 17
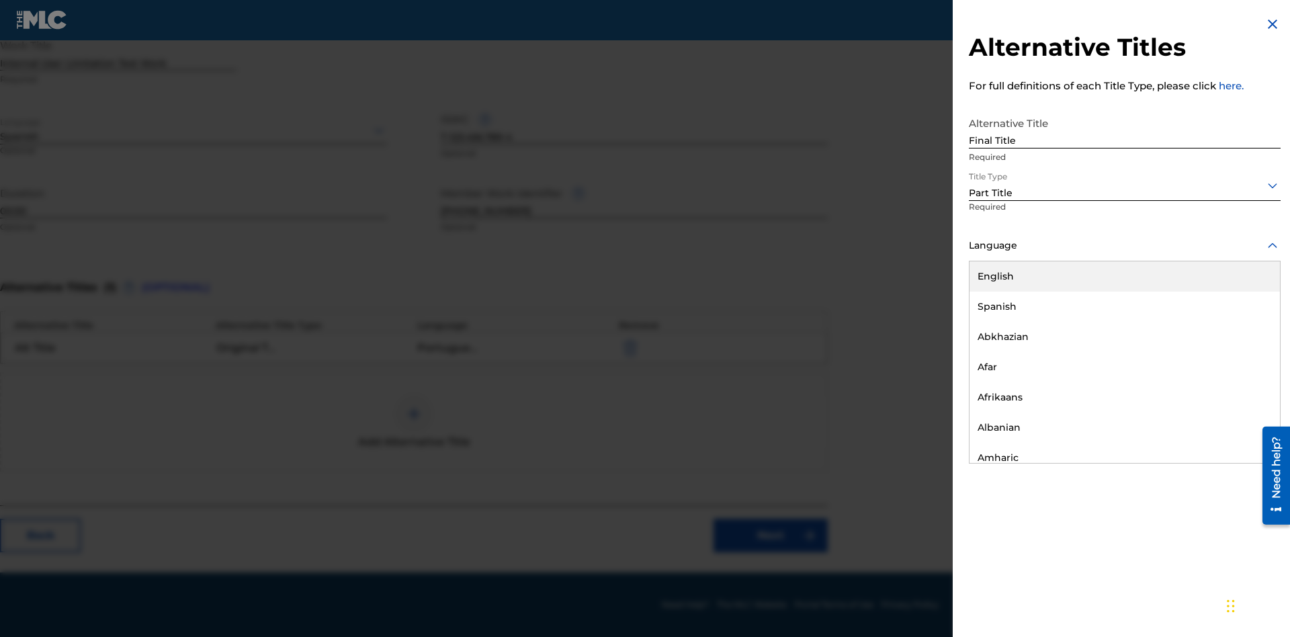
click at [1240, 324] on button "Add Title" at bounding box center [1240, 325] width 81 height 34
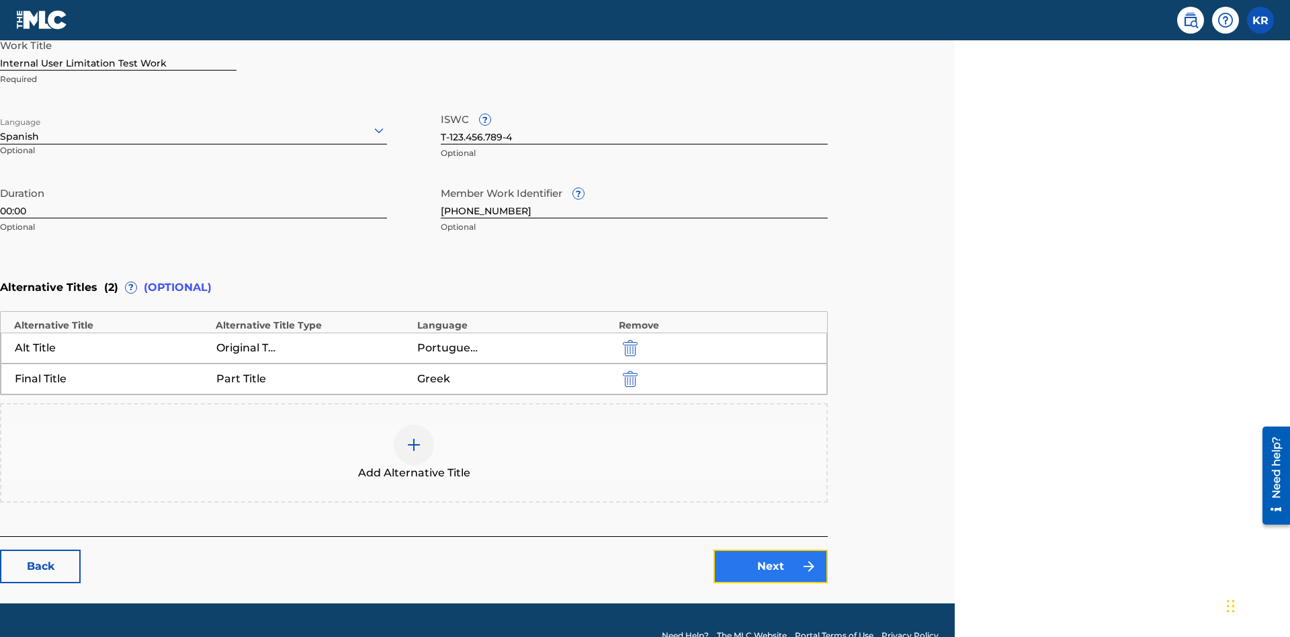
click at [770, 549] on link "Next" at bounding box center [770, 566] width 114 height 34
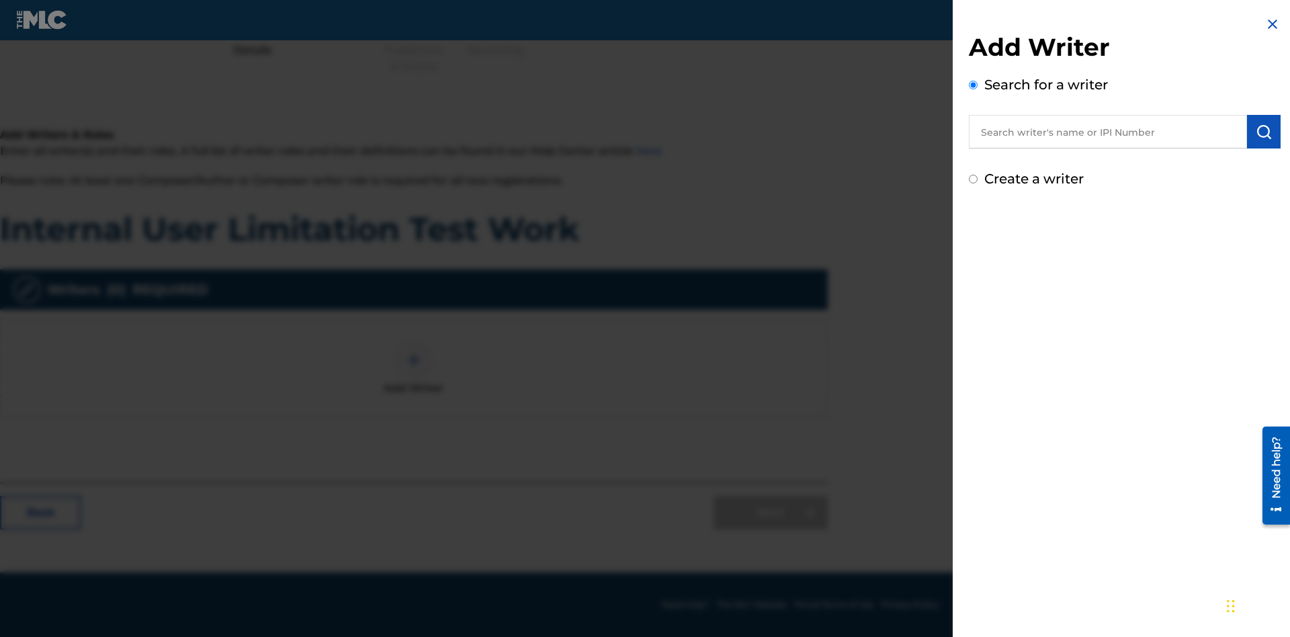
click at [1108, 132] on input "text" at bounding box center [1108, 132] width 278 height 34
click at [1263, 132] on img "submit" at bounding box center [1263, 132] width 16 height 16
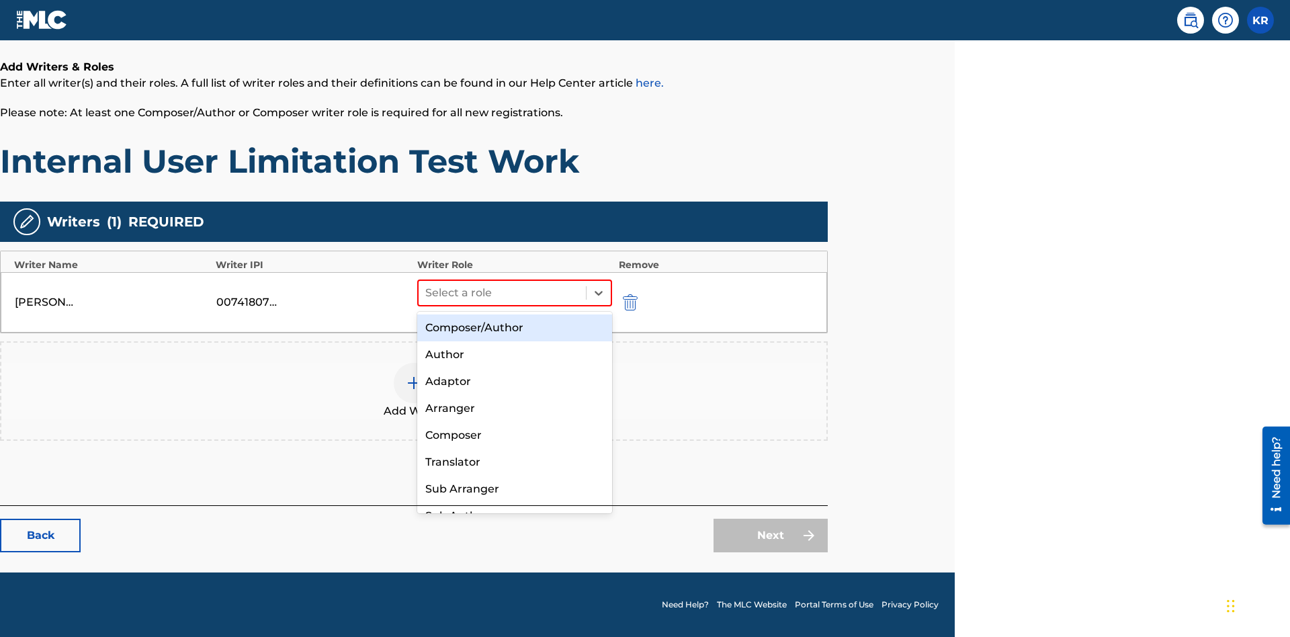
click at [514, 435] on div "Composer" at bounding box center [514, 435] width 195 height 27
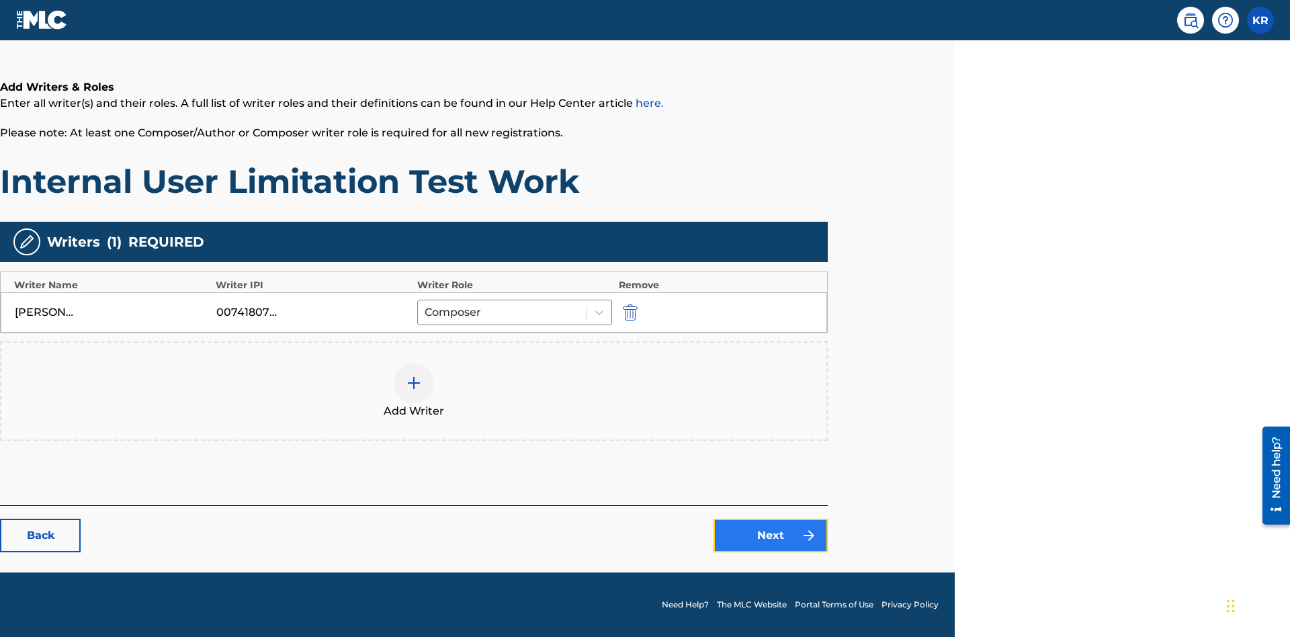
click at [770, 535] on link "Next" at bounding box center [770, 536] width 114 height 34
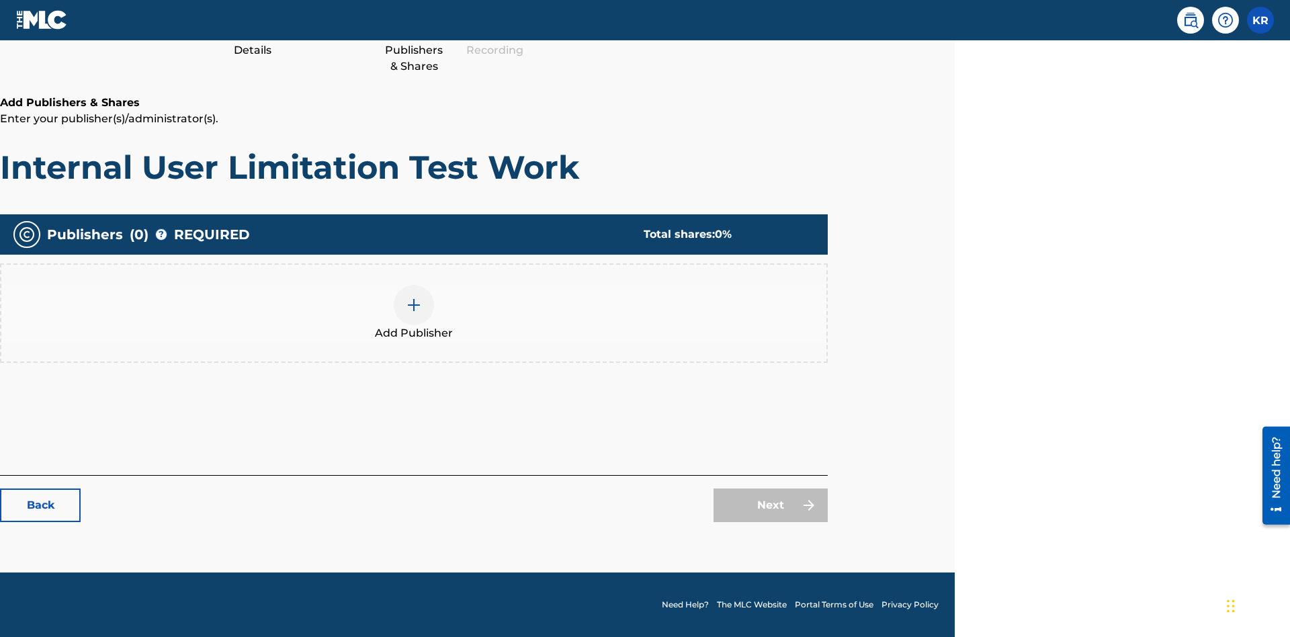
click at [414, 304] on img at bounding box center [414, 305] width 16 height 16
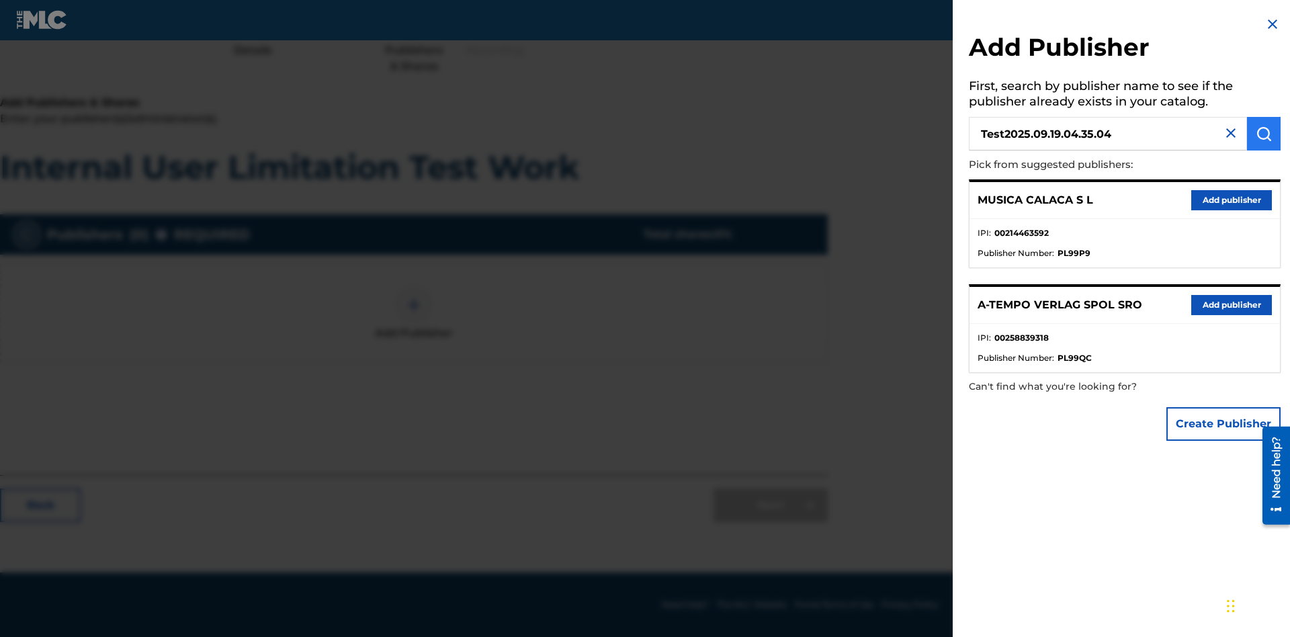
type input "Test2025.09.19.04.35.04"
click at [1263, 134] on img "submit" at bounding box center [1263, 134] width 16 height 16
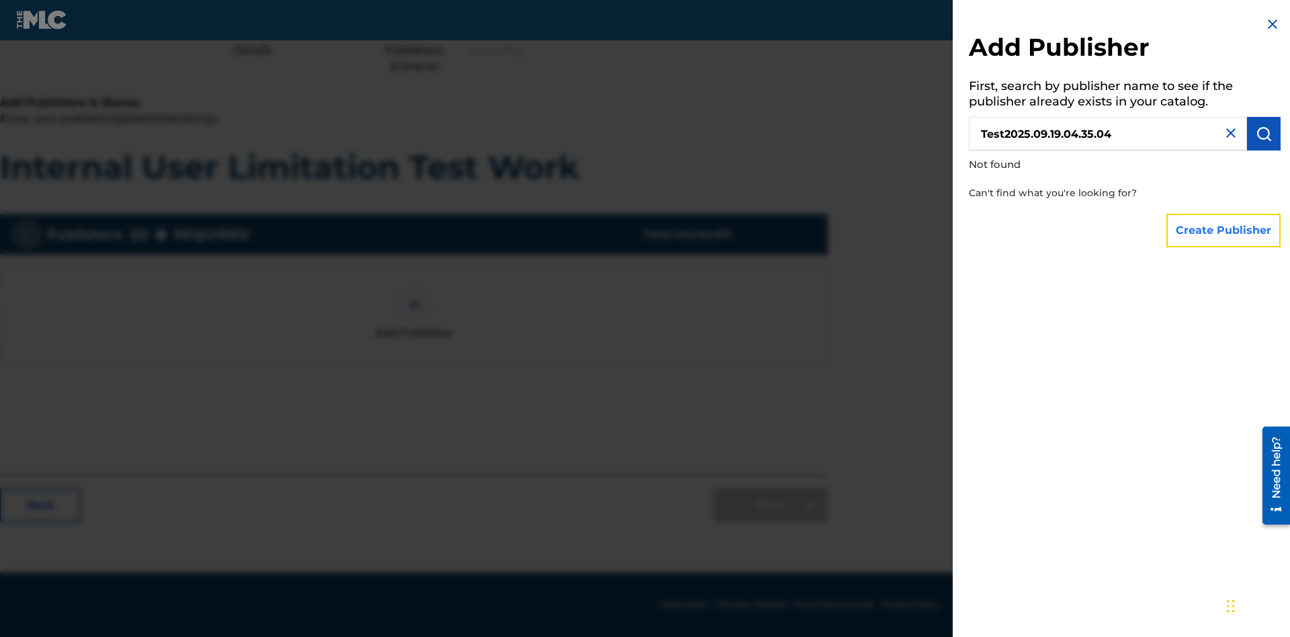
click at [1224, 230] on button "Create Publisher" at bounding box center [1223, 231] width 114 height 34
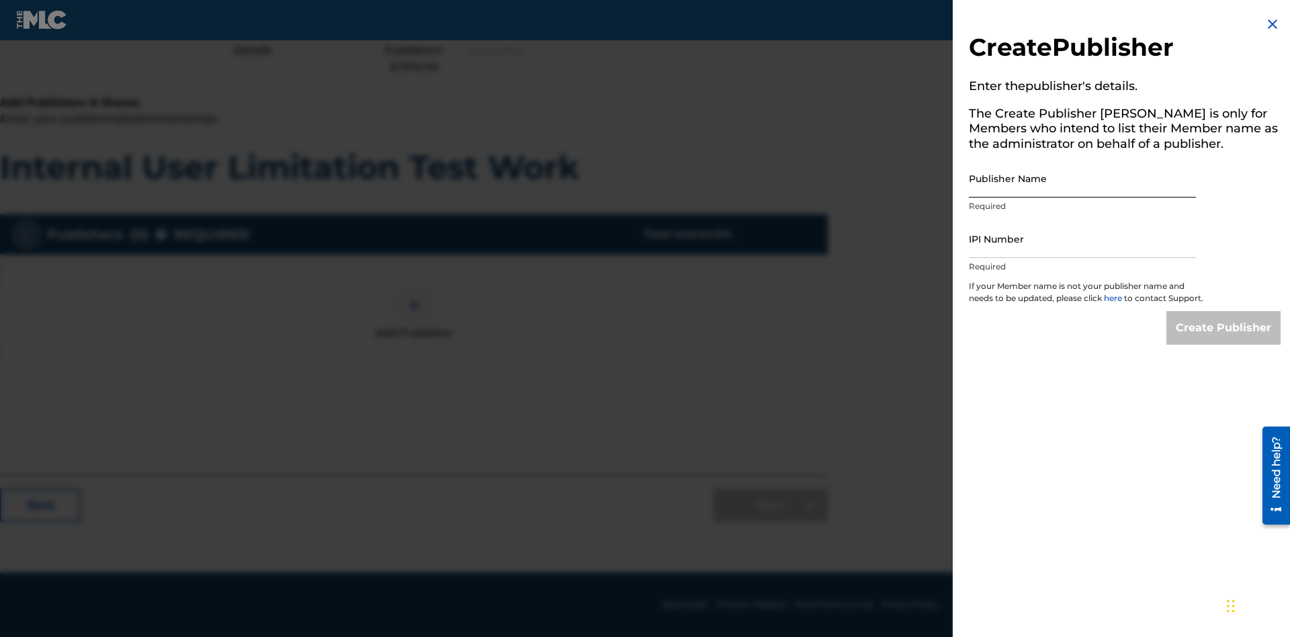
click at [1082, 178] on input "Publisher Name" at bounding box center [1082, 178] width 227 height 38
click at [1082, 238] on input "IPI Number" at bounding box center [1082, 239] width 227 height 38
click at [1224, 340] on input "Create Publisher" at bounding box center [1223, 328] width 114 height 34
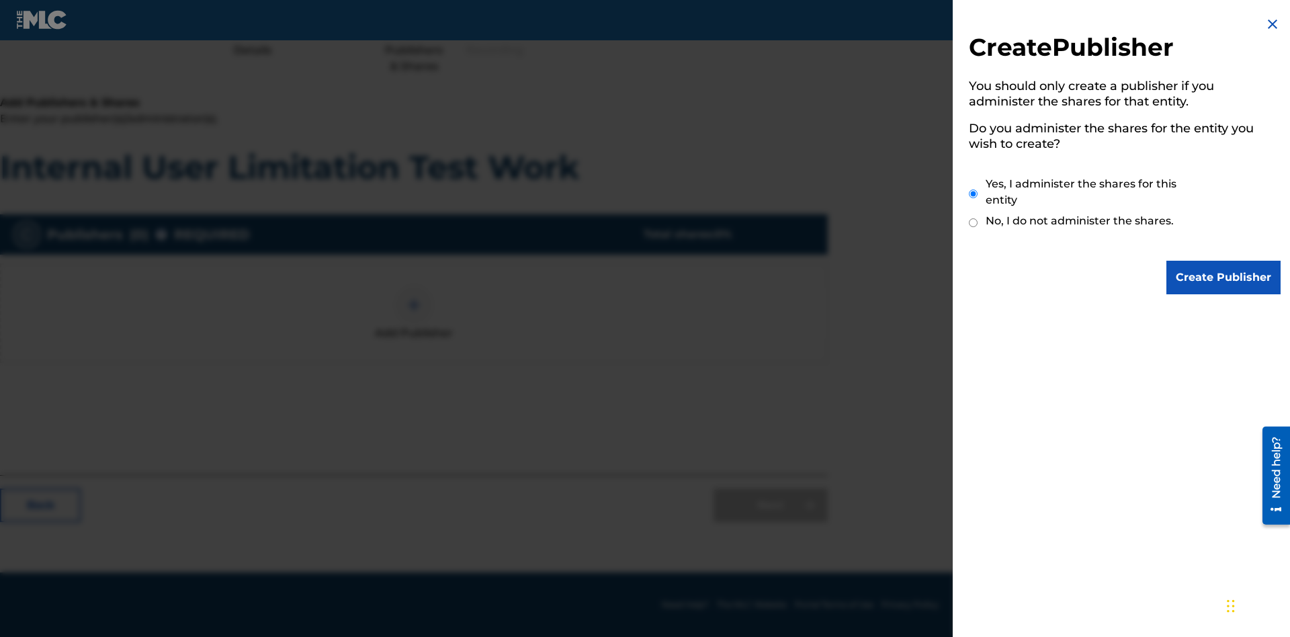
click at [973, 193] on input "Yes, I administer the shares for this entity" at bounding box center [973, 193] width 9 height 29
click at [1224, 277] on input "Create Publisher" at bounding box center [1223, 278] width 114 height 34
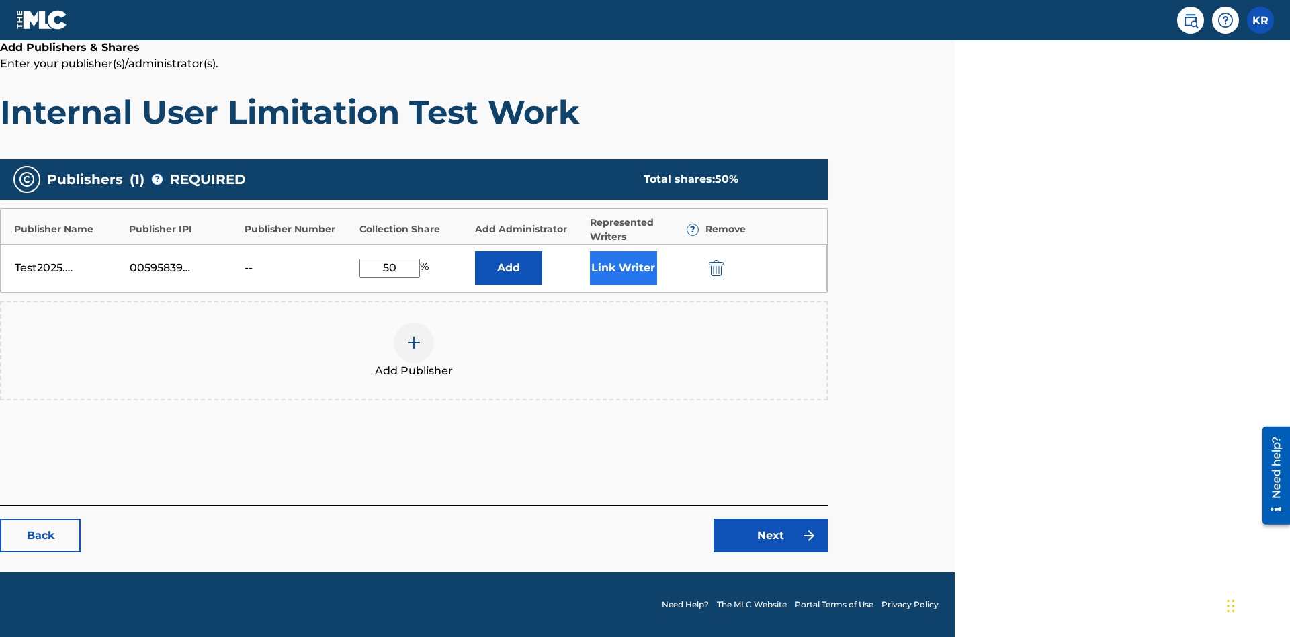
type input "50"
click at [623, 267] on button "Link Writer" at bounding box center [623, 268] width 67 height 34
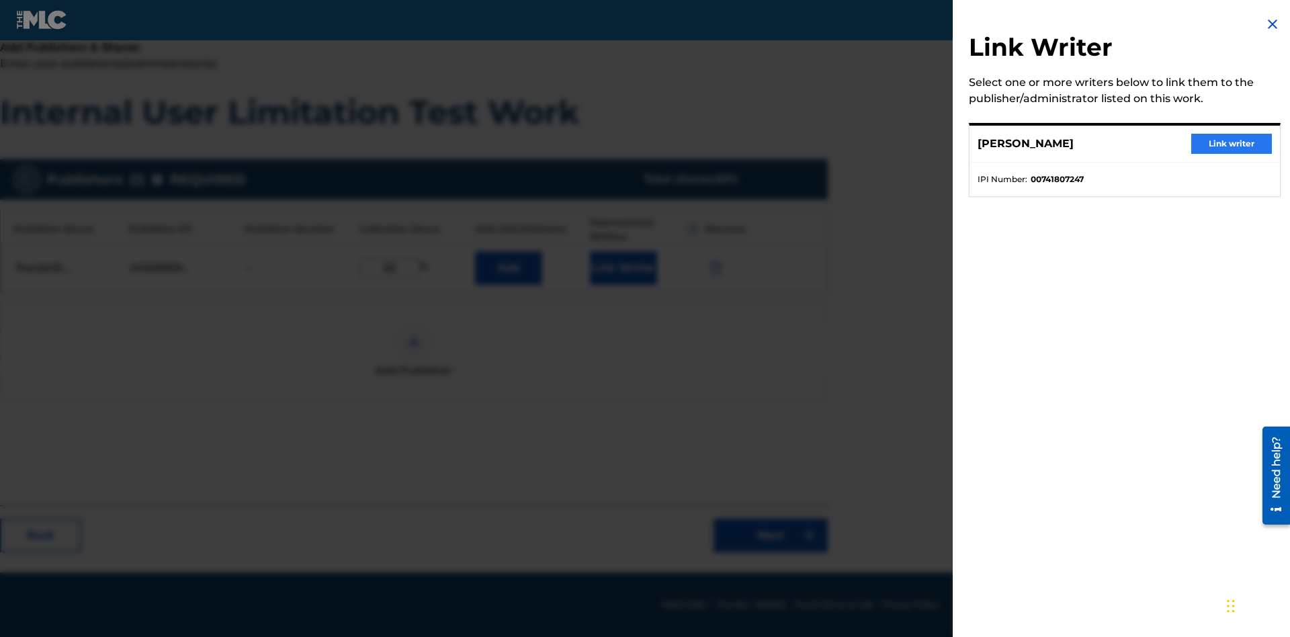
click at [1231, 144] on button "Link writer" at bounding box center [1231, 144] width 81 height 20
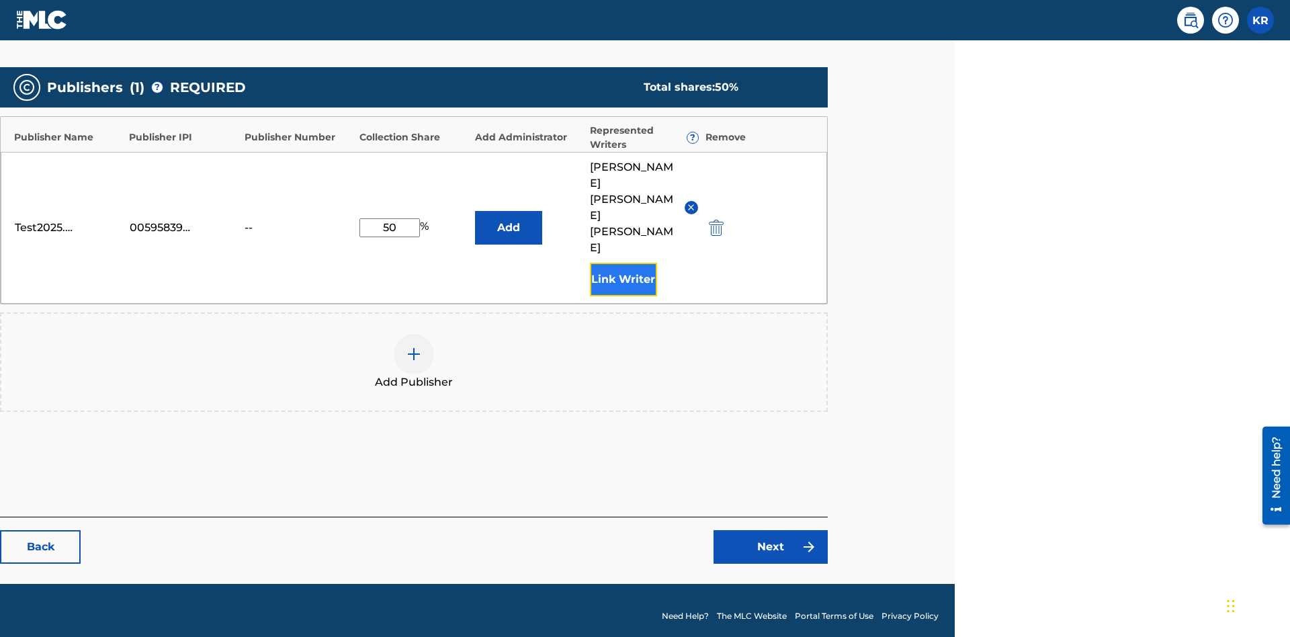
click at [623, 267] on button "Link Writer" at bounding box center [623, 280] width 67 height 34
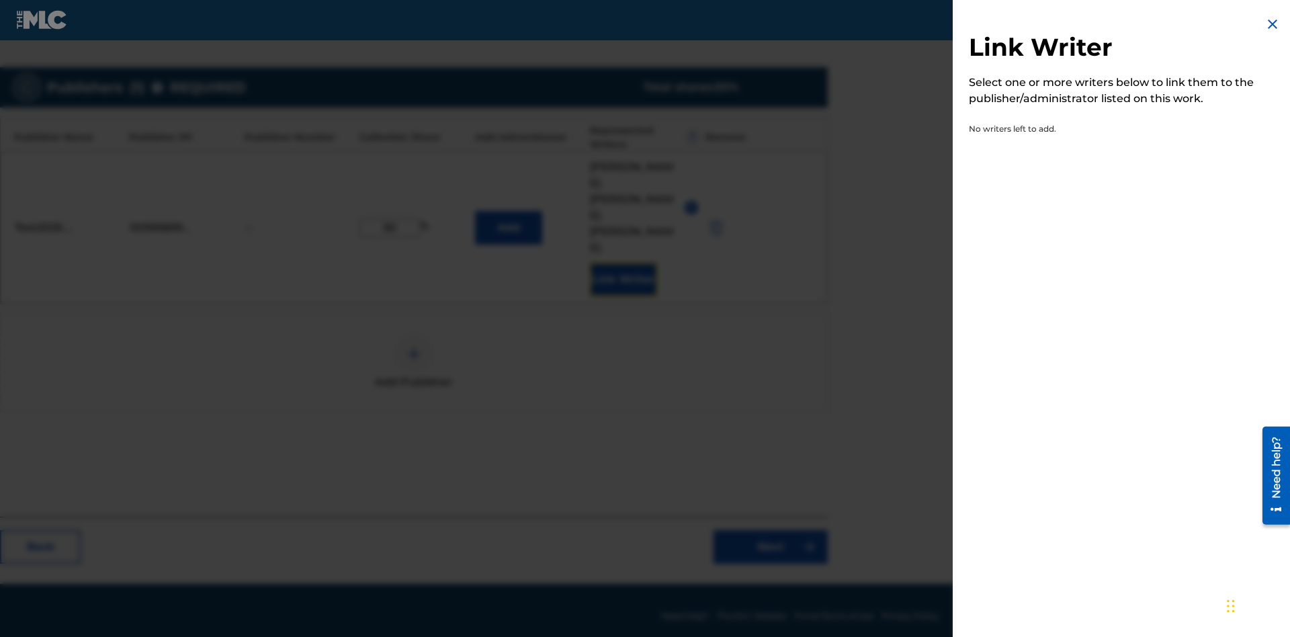
click at [1272, 24] on img at bounding box center [1272, 24] width 16 height 16
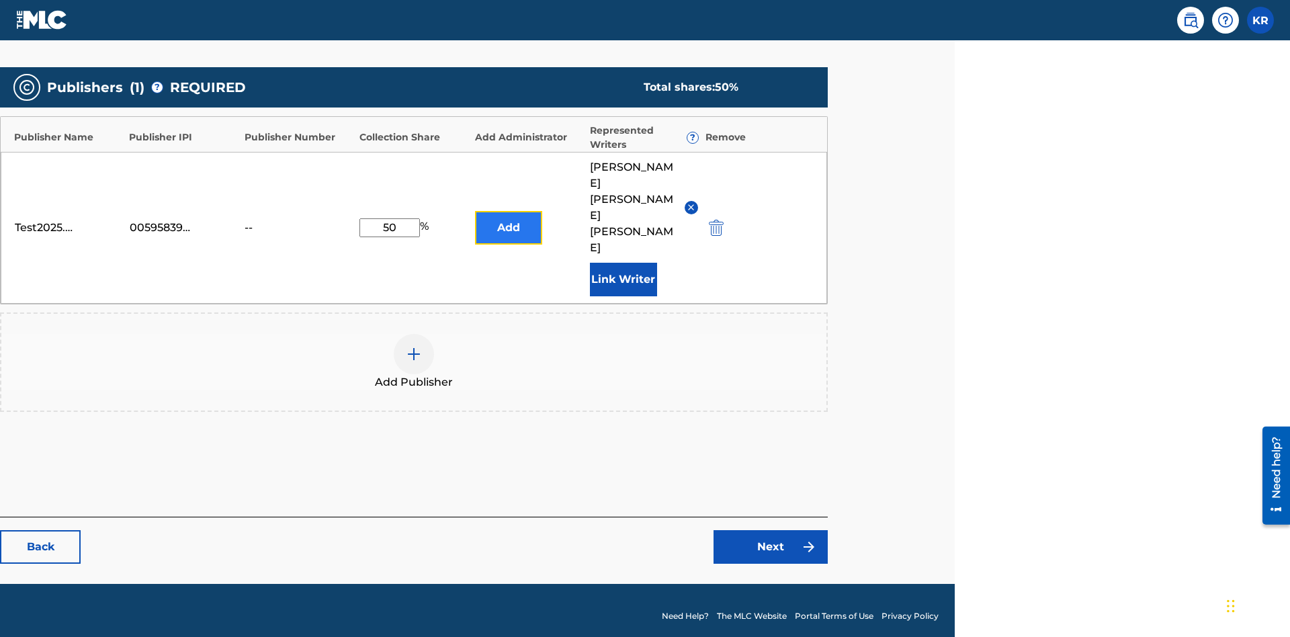
click at [508, 244] on button "Add" at bounding box center [508, 228] width 67 height 34
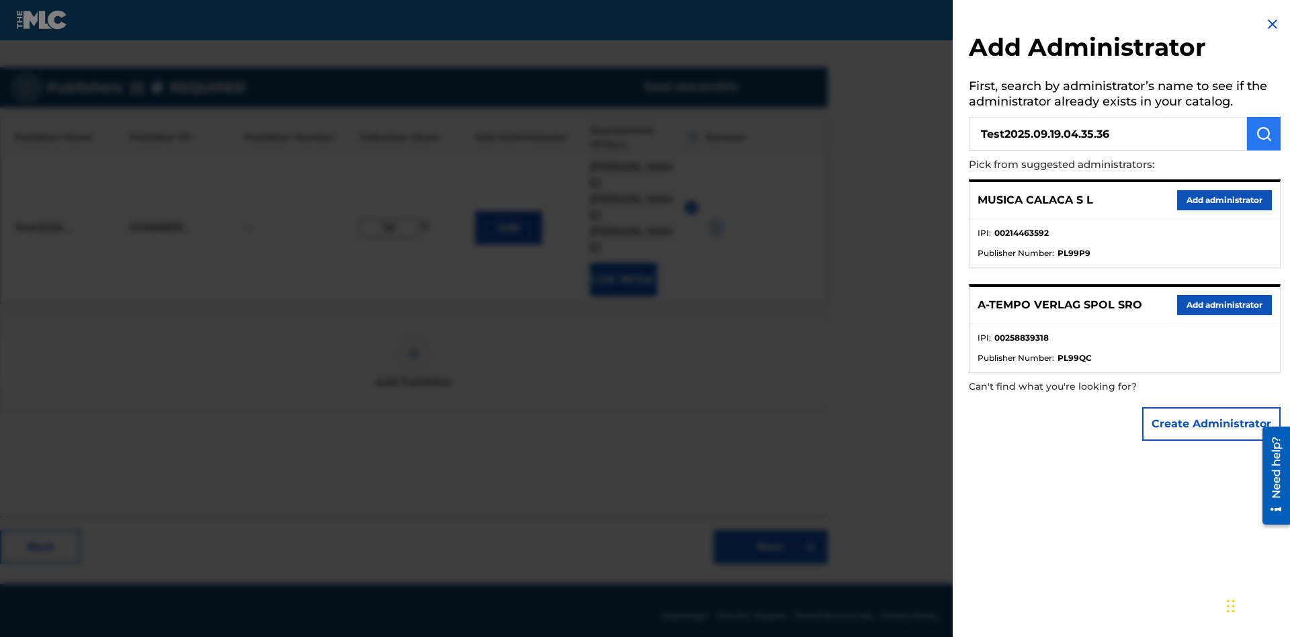
type input "Test2025.09.19.04.35.36"
click at [1263, 134] on img "submit" at bounding box center [1263, 134] width 16 height 16
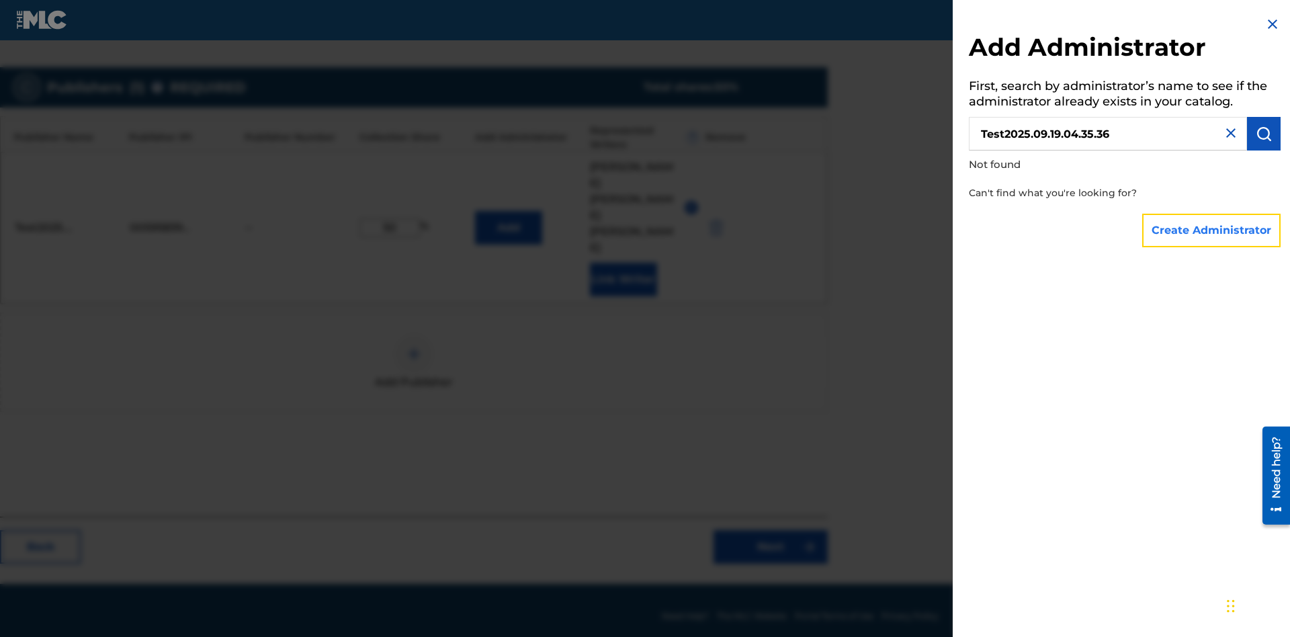
click at [1212, 230] on button "Create Administrator" at bounding box center [1211, 231] width 138 height 34
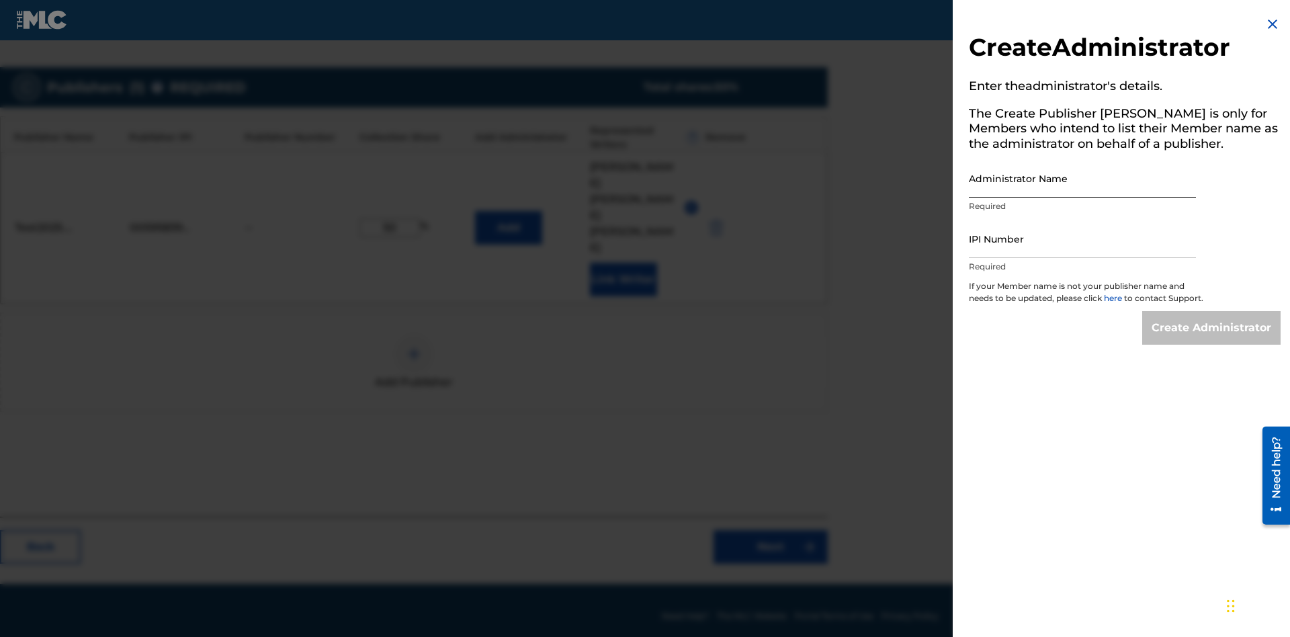
click at [1082, 178] on input "Administrator Name" at bounding box center [1082, 178] width 227 height 38
type input "Test2025.09.19.04.35.42"
click at [1082, 238] on input "IPI Number" at bounding box center [1082, 239] width 227 height 38
type input "00595839777"
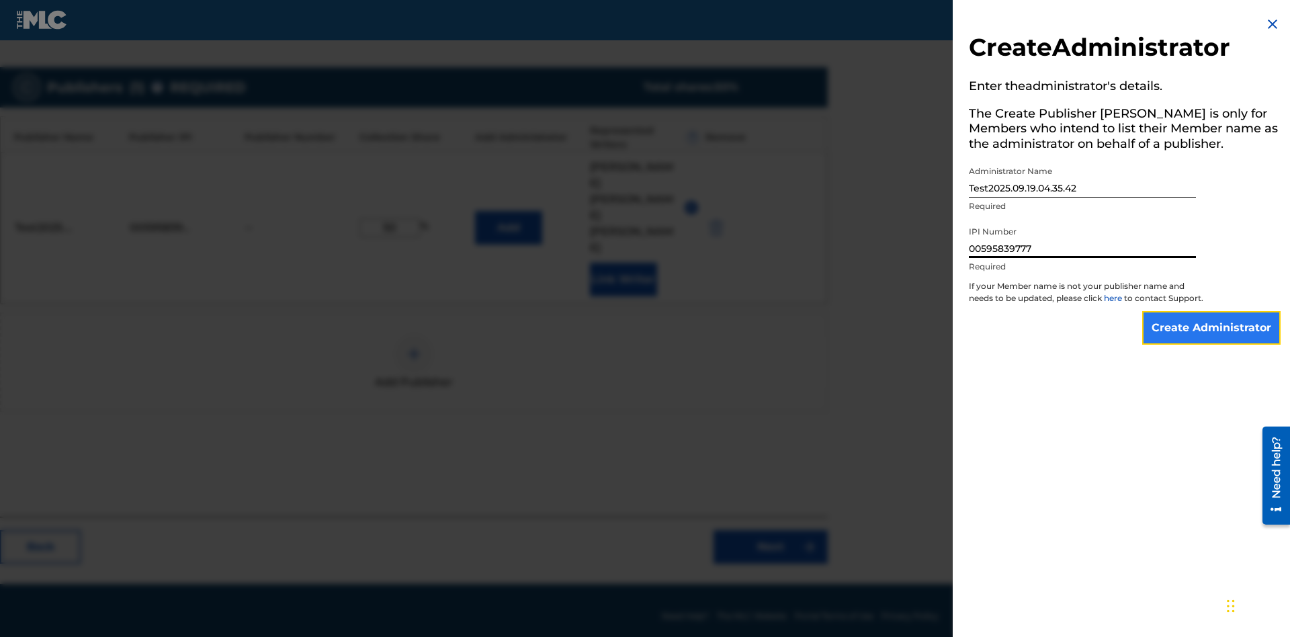
click at [1212, 340] on input "Create Administrator" at bounding box center [1211, 328] width 138 height 34
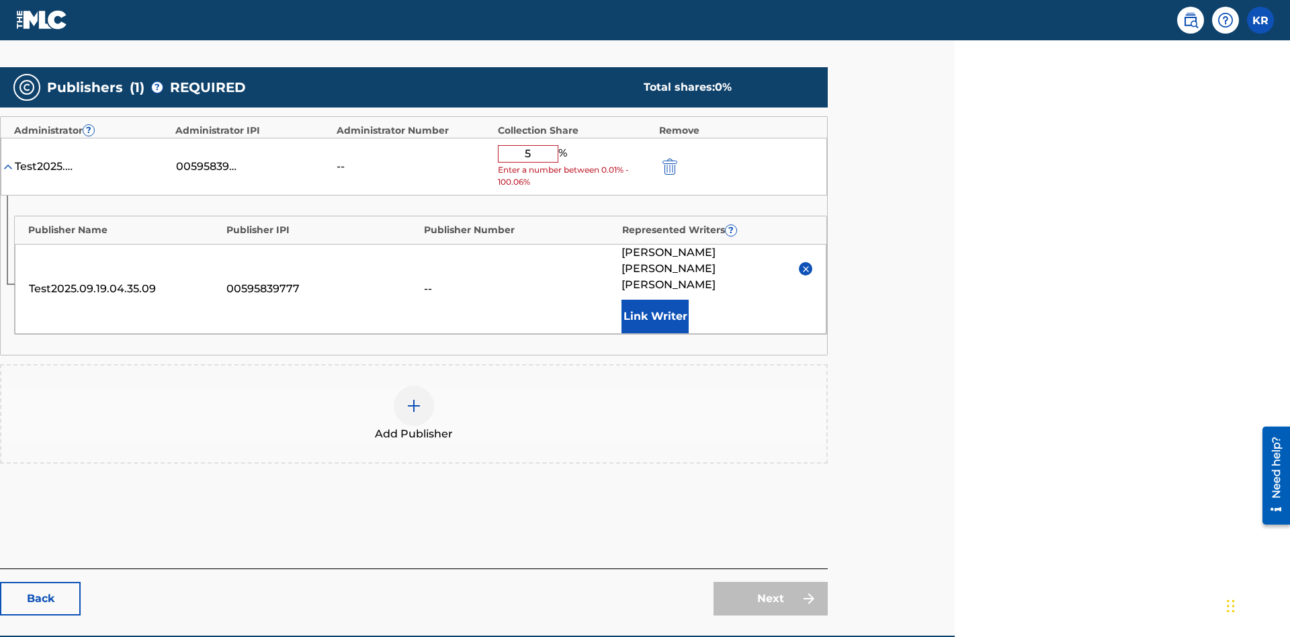
type input "50"
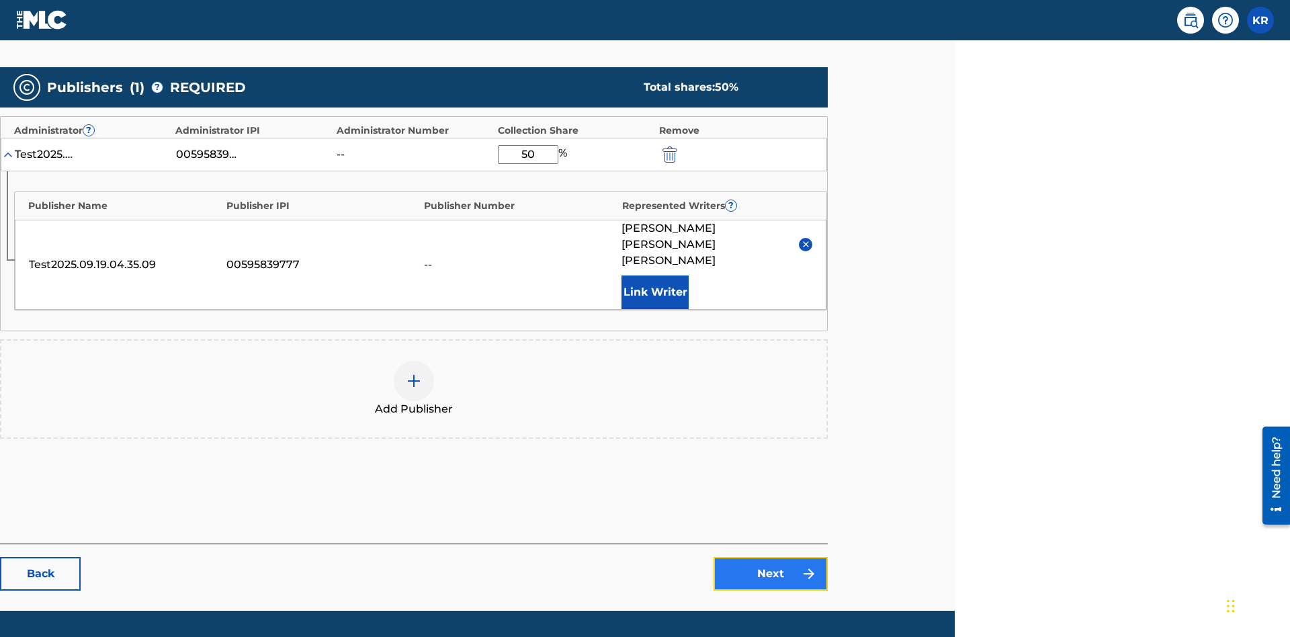
click at [770, 557] on link "Next" at bounding box center [770, 574] width 114 height 34
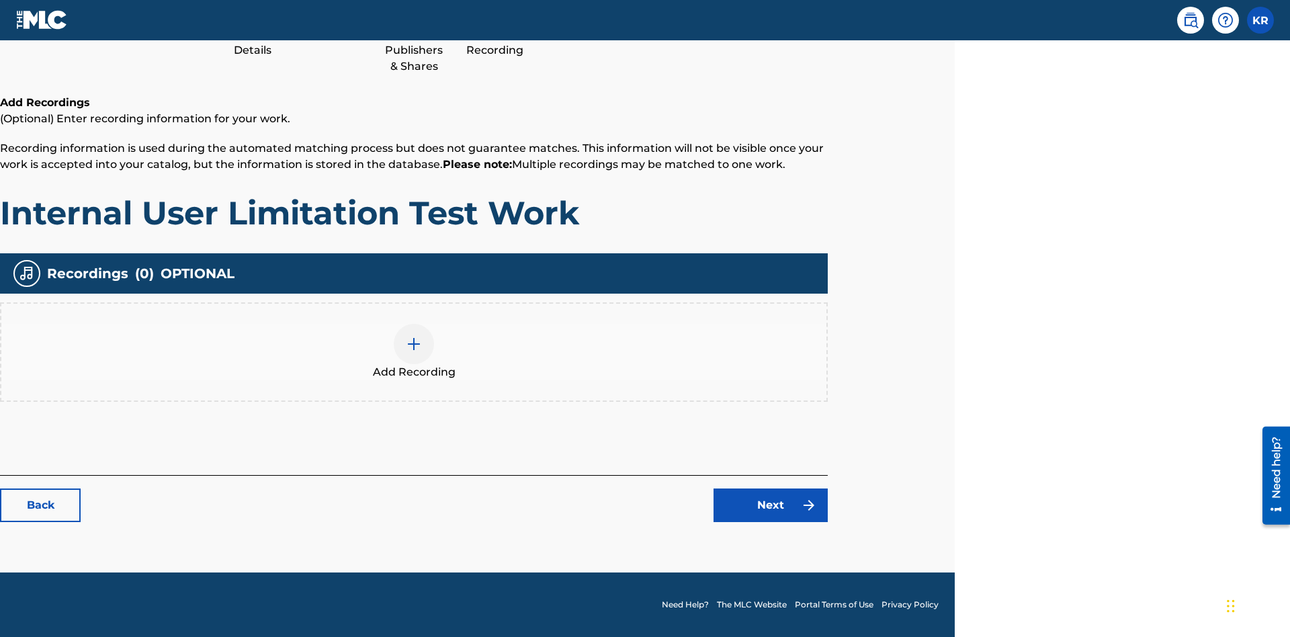
click at [414, 351] on img at bounding box center [414, 344] width 16 height 16
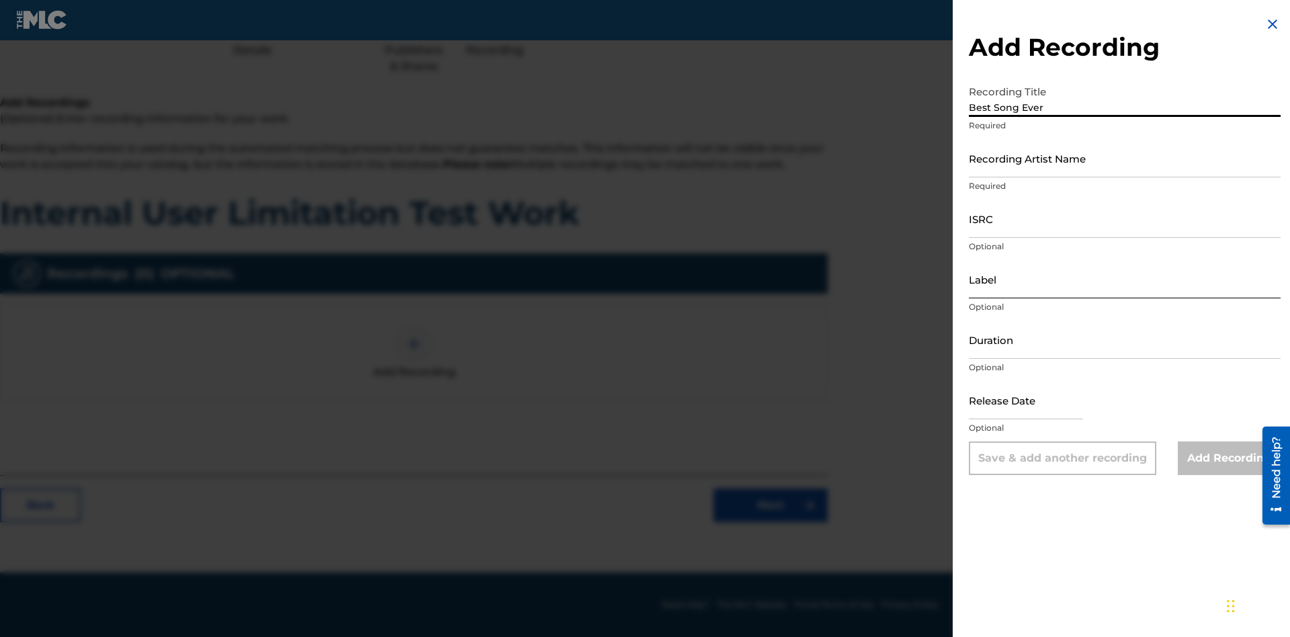
type input "Best Song Ever"
click at [1124, 158] on input "Recording Artist Name" at bounding box center [1125, 158] width 312 height 38
type input "Joe Lewis"
click at [1124, 218] on input "ISRC" at bounding box center [1125, 218] width 312 height 38
type input "AA3123123123"
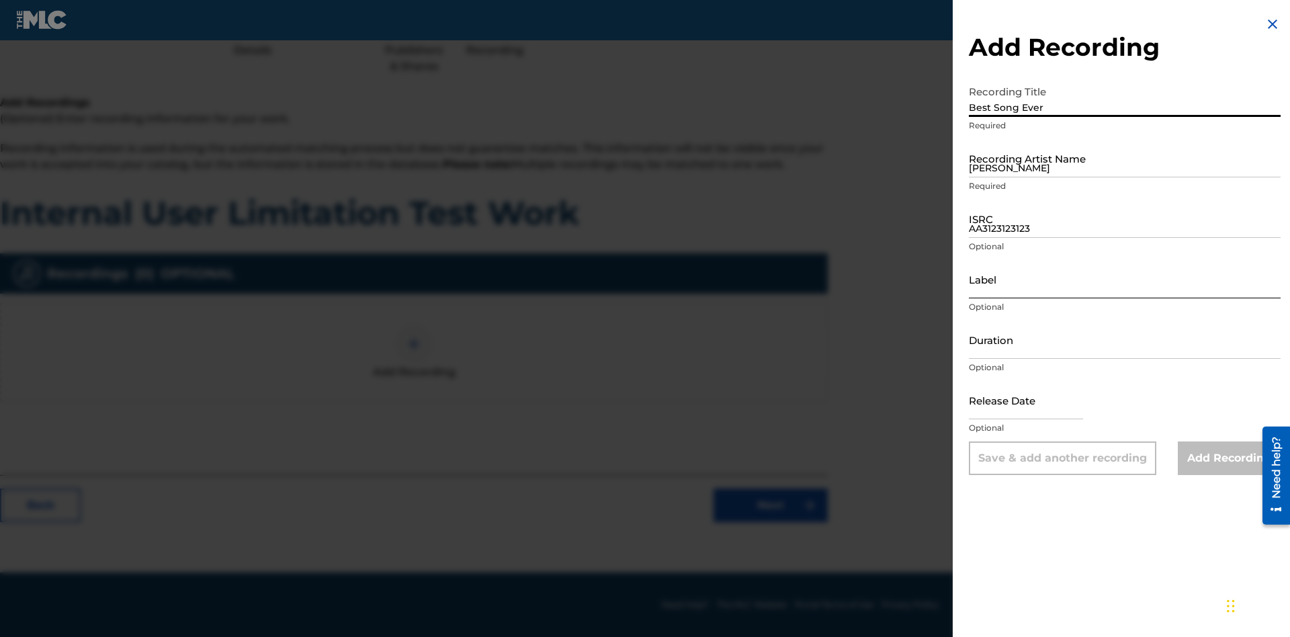
click at [1124, 279] on input "Label" at bounding box center [1125, 279] width 312 height 38
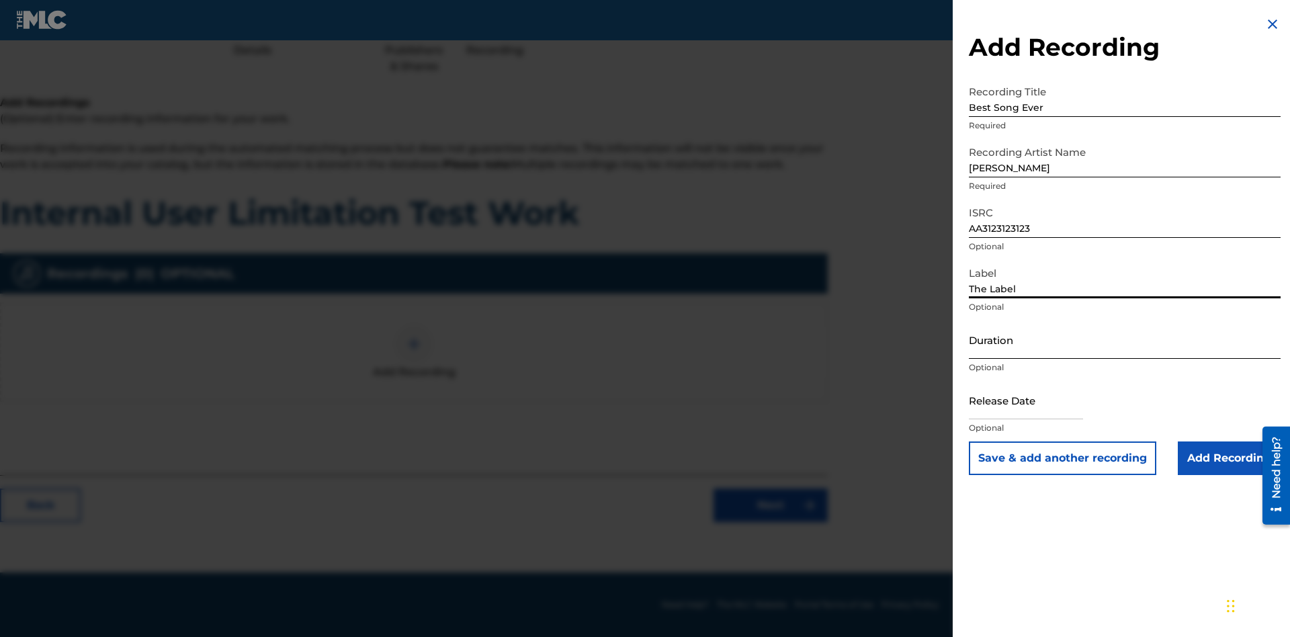
type input "The Label"
click at [1124, 339] on input "Duration" at bounding box center [1125, 339] width 312 height 38
type input "1"
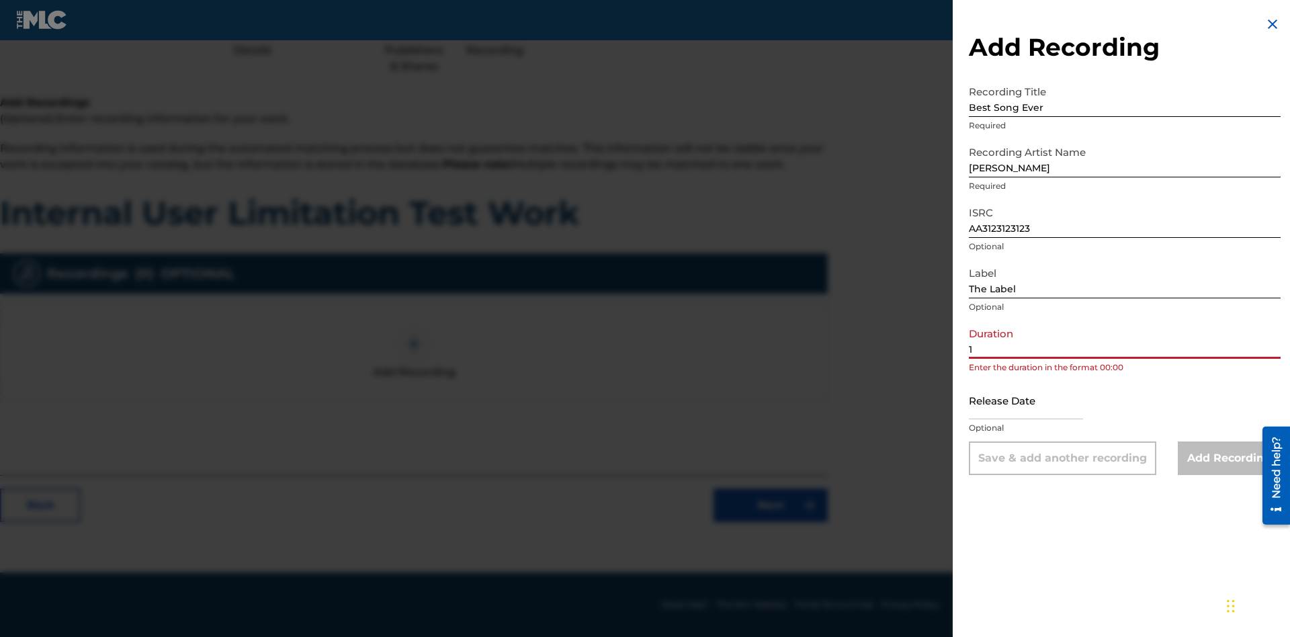
click at [1124, 339] on input "1" at bounding box center [1125, 339] width 312 height 38
click at [1036, 401] on input "text" at bounding box center [1026, 400] width 114 height 38
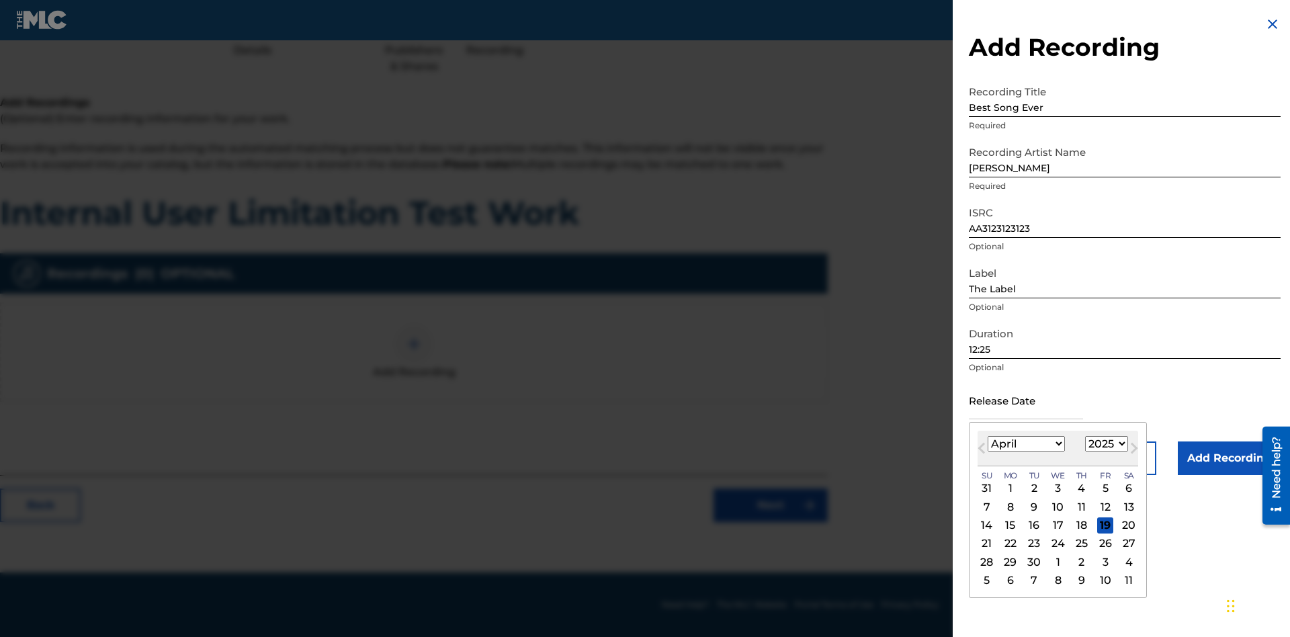
click at [1104, 444] on select "1900 1901 1902 1903 1904 1905 1906 1907 1908 1909 1910 1911 1912 1913 1914 1915…" at bounding box center [1106, 443] width 43 height 15
click at [1079, 488] on div "1" at bounding box center [1081, 488] width 16 height 16
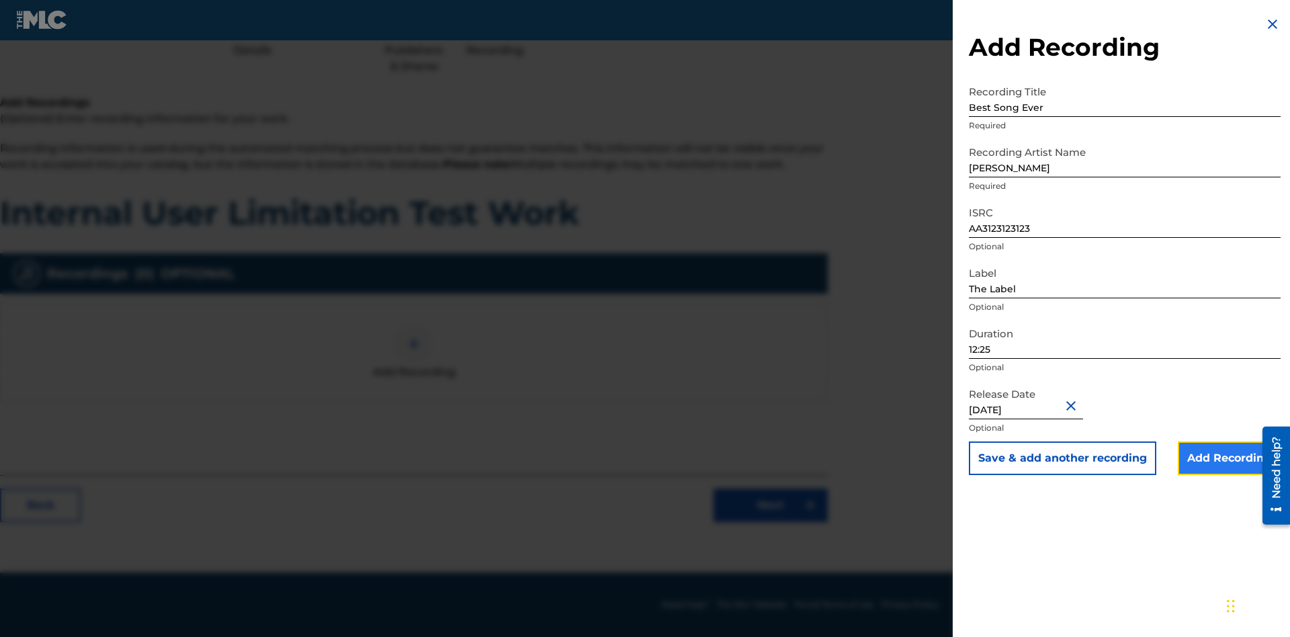
click at [1228, 458] on input "Add Recording" at bounding box center [1228, 458] width 103 height 34
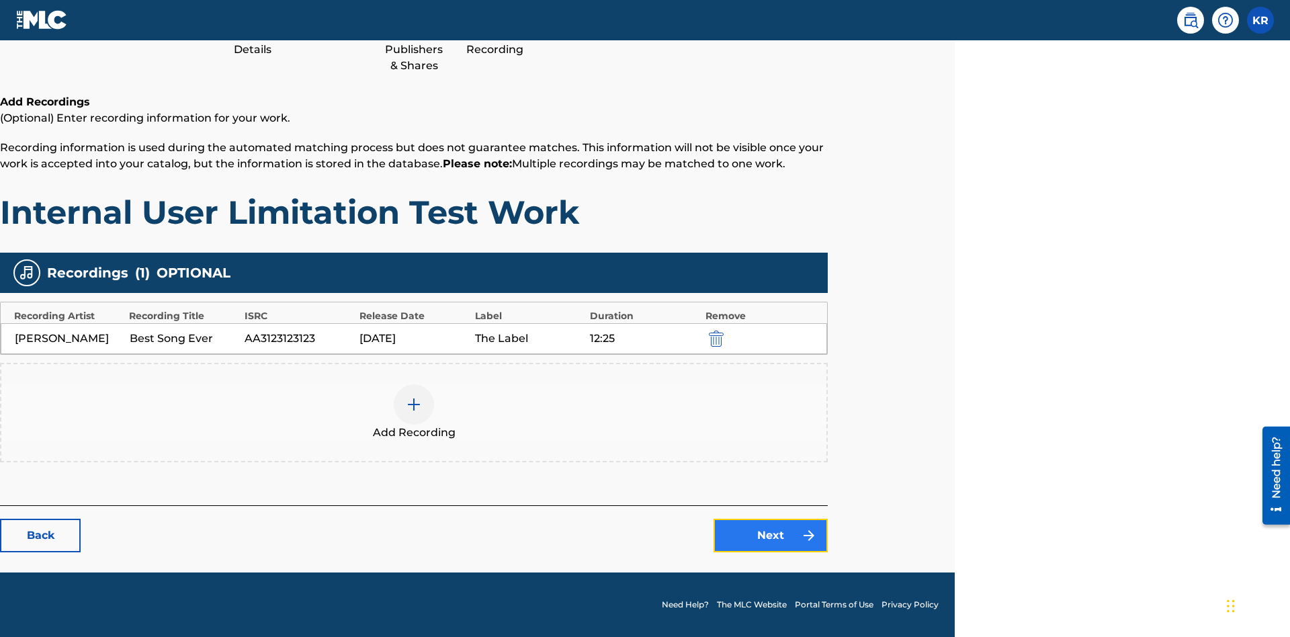
click at [770, 535] on link "Next" at bounding box center [770, 536] width 114 height 34
